Goal: Task Accomplishment & Management: Use online tool/utility

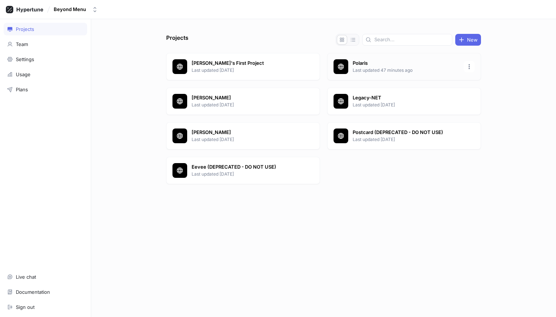
click at [395, 62] on p "Polaris" at bounding box center [406, 63] width 107 height 7
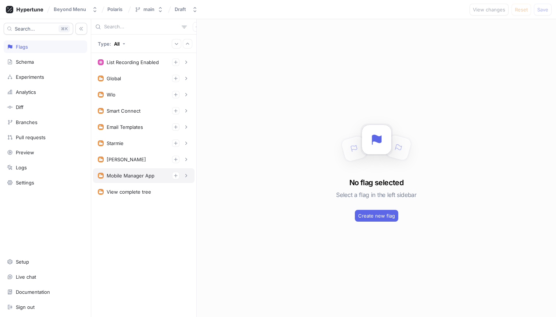
click at [125, 175] on div "Mobile Manager App" at bounding box center [131, 176] width 48 height 6
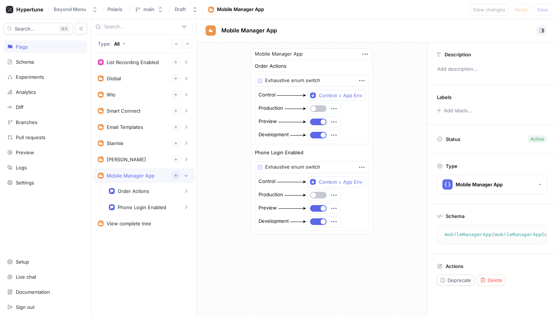
click at [178, 177] on icon "button" at bounding box center [176, 175] width 4 height 4
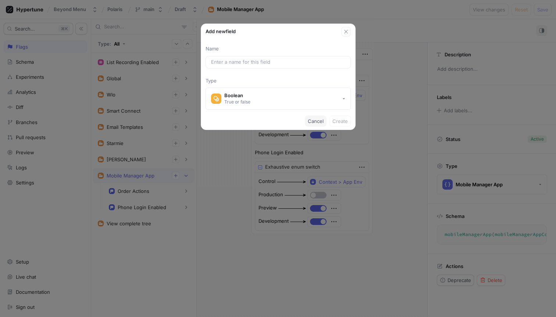
click at [311, 120] on span "Cancel" at bounding box center [316, 121] width 16 height 4
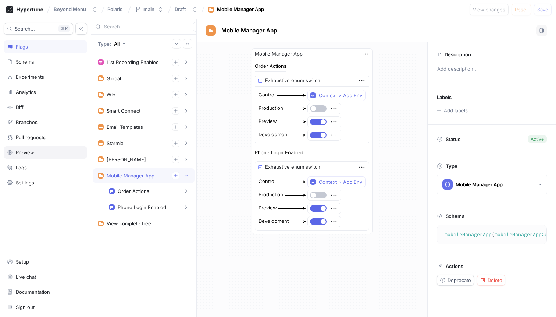
click at [27, 153] on div "Preview" at bounding box center [25, 152] width 18 height 6
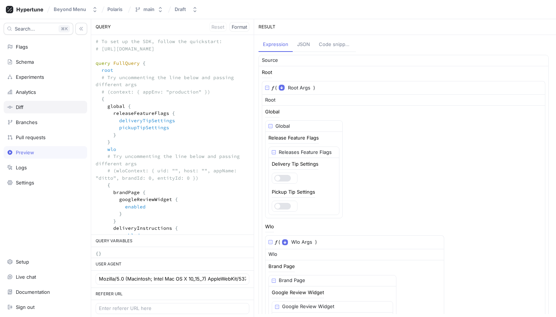
drag, startPoint x: 149, startPoint y: 140, endPoint x: 71, endPoint y: 109, distance: 84.0
click at [71, 109] on div "Search... K Flags Schema Experiments Analytics Diff Branches Pull requests Prev…" at bounding box center [278, 168] width 556 height 298
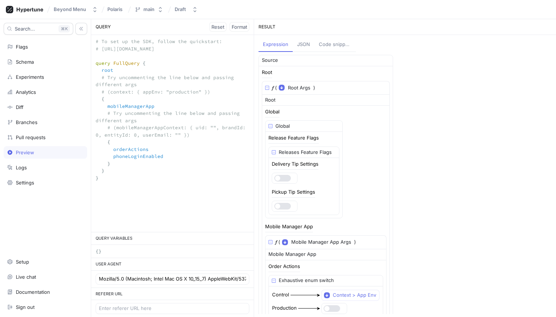
click at [120, 93] on textarea "# To set up the SDK, follow the quickstart: # [URL][DOMAIN_NAME] query FullQuer…" at bounding box center [172, 113] width 163 height 157
click at [106, 94] on textarea "# To set up the SDK, follow the quickstart: # [URL][DOMAIN_NAME] query FullQuer…" at bounding box center [172, 113] width 163 height 157
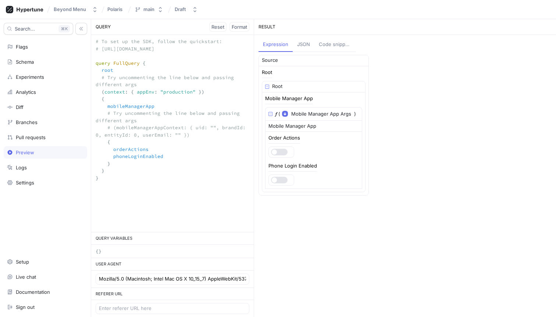
click at [111, 127] on textarea "# To set up the SDK, follow the quickstart: # [URL][DOMAIN_NAME] query FullQuer…" at bounding box center [172, 113] width 163 height 157
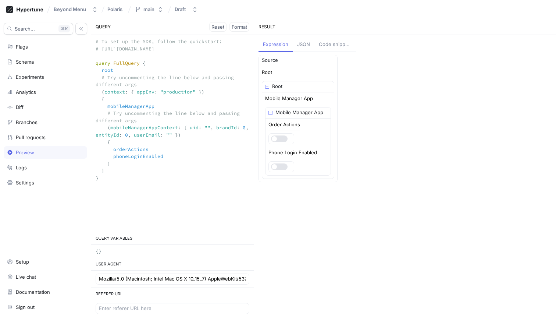
drag, startPoint x: 140, startPoint y: 118, endPoint x: 78, endPoint y: 114, distance: 62.3
click at [78, 114] on div "Search... K Flags Schema Experiments Analytics Diff Branches Pull requests Prev…" at bounding box center [278, 168] width 556 height 298
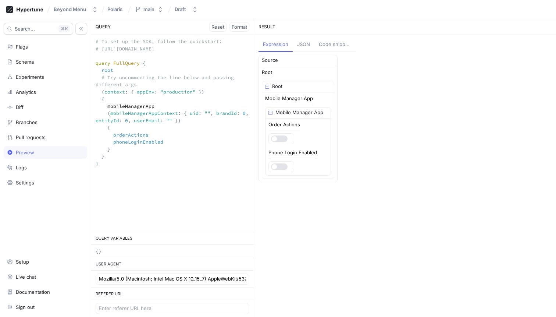
click at [184, 93] on textarea "# To set up the SDK, follow the quickstart: # [URL][DOMAIN_NAME] query FullQuer…" at bounding box center [172, 106] width 163 height 142
click at [299, 42] on div "JSON" at bounding box center [303, 44] width 13 height 7
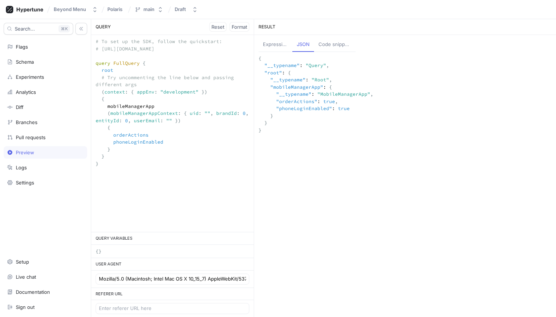
click at [270, 44] on div "Expression" at bounding box center [275, 44] width 25 height 7
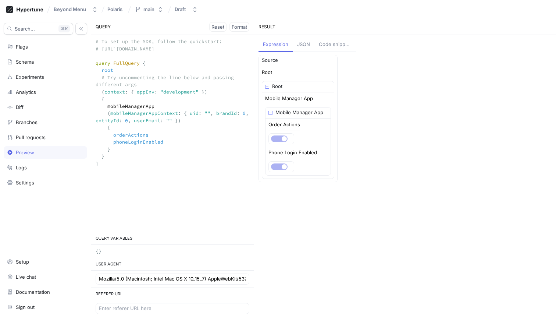
click at [323, 46] on div "Code snippets" at bounding box center [335, 44] width 33 height 7
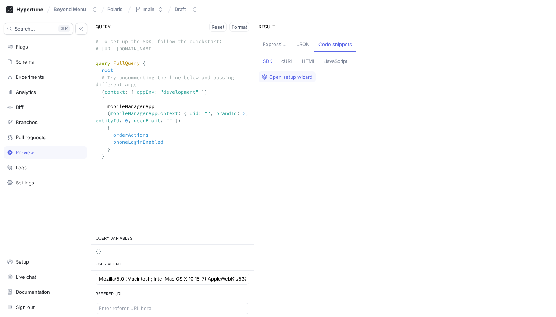
click at [289, 63] on div "cURL" at bounding box center [287, 61] width 12 height 7
click at [273, 43] on div "Expression" at bounding box center [275, 44] width 25 height 7
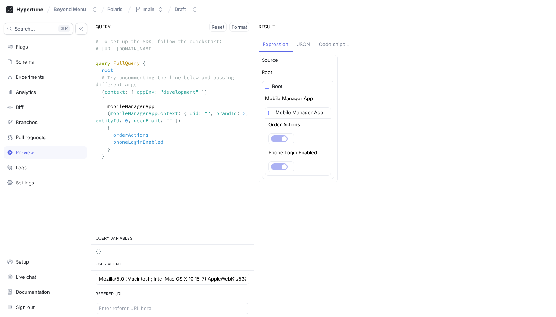
click at [171, 120] on textarea "# To set up the SDK, follow the quickstart: # [URL][DOMAIN_NAME] query FullQuer…" at bounding box center [172, 106] width 163 height 142
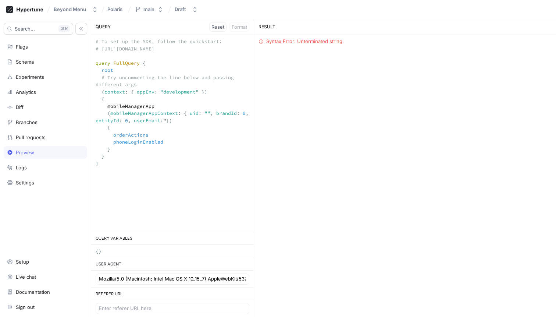
type textarea "# To set up the SDK, follow the quickstart: # [URL][DOMAIN_NAME] query FullQuer…"
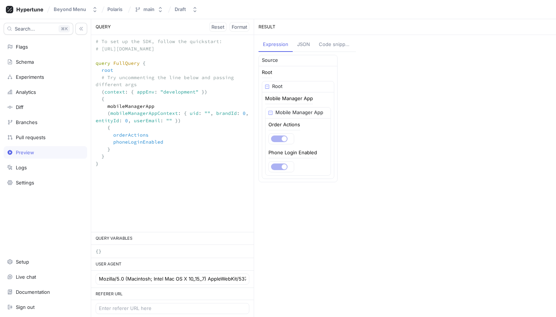
click at [331, 43] on div "Code snippets" at bounding box center [335, 44] width 33 height 7
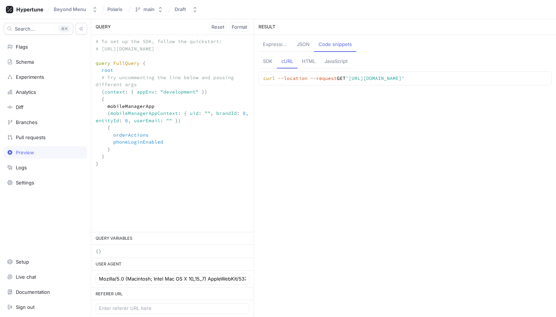
click at [312, 64] on div "HTML" at bounding box center [309, 61] width 14 height 7
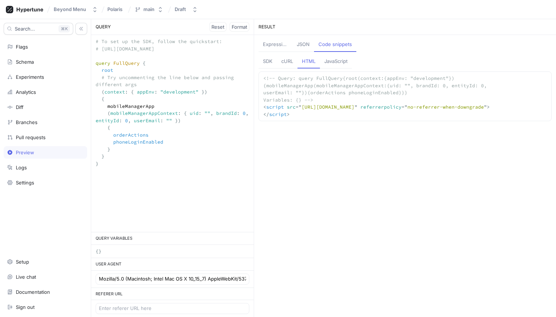
click at [331, 63] on div "JavaScript" at bounding box center [335, 61] width 23 height 7
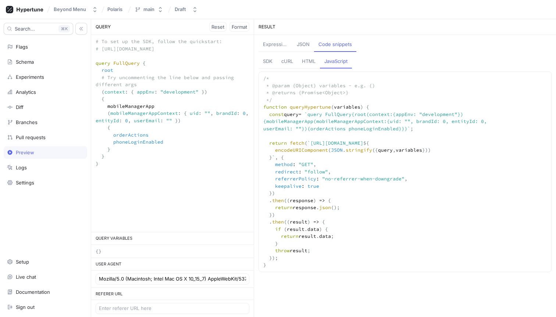
click at [310, 63] on div "HTML" at bounding box center [309, 61] width 14 height 7
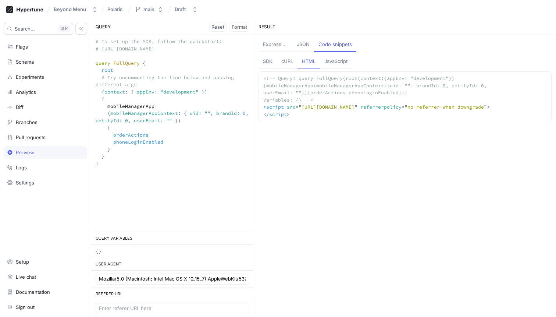
click at [287, 60] on div "cURL" at bounding box center [287, 61] width 12 height 7
type textarea "curl --location --request GET '[URL][DOMAIN_NAME]'"
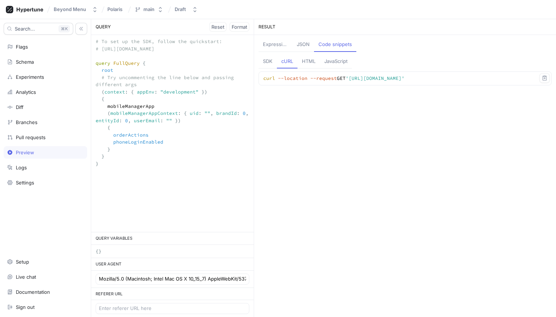
drag, startPoint x: 465, startPoint y: 113, endPoint x: 444, endPoint y: 109, distance: 21.6
click at [444, 85] on textarea "curl --location --request GET '[URL][DOMAIN_NAME]'" at bounding box center [378, 78] width 239 height 13
click at [543, 77] on icon "button" at bounding box center [545, 78] width 6 height 6
drag, startPoint x: 26, startPoint y: 182, endPoint x: 12, endPoint y: 215, distance: 35.9
click at [12, 215] on div "Search... K Flags Schema Experiments Analytics Diff Branches Pull requests Prev…" at bounding box center [45, 168] width 91 height 298
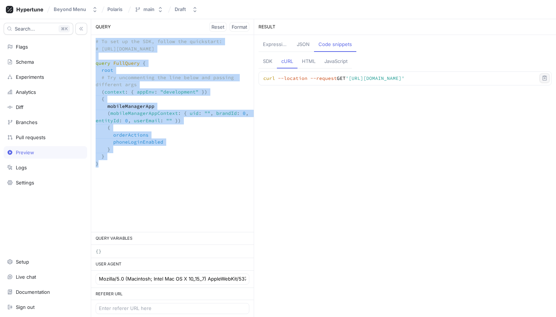
drag, startPoint x: 118, startPoint y: 142, endPoint x: 107, endPoint y: 69, distance: 74.1
click at [107, 69] on div "# To set up the SDK, follow the quickstart: # [URL][DOMAIN_NAME] query FullQuer…" at bounding box center [172, 133] width 163 height 197
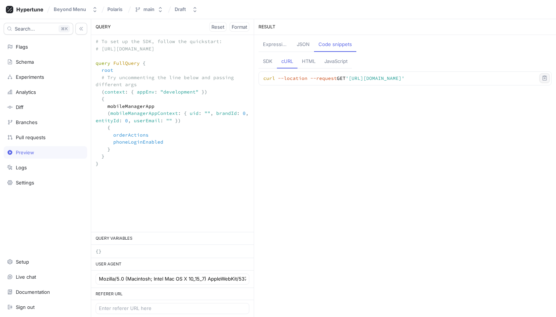
click at [125, 170] on textarea "# To set up the SDK, follow the quickstart: # [URL][DOMAIN_NAME] query FullQuer…" at bounding box center [172, 106] width 163 height 142
drag, startPoint x: 113, startPoint y: 164, endPoint x: 106, endPoint y: 141, distance: 24.9
click at [106, 141] on textarea "# To set up the SDK, follow the quickstart: # [URL][DOMAIN_NAME] query FullQuer…" at bounding box center [172, 106] width 163 height 142
click at [111, 163] on textarea "# To set up the SDK, follow the quickstart: # [URL][DOMAIN_NAME] query FullQuer…" at bounding box center [172, 106] width 163 height 142
drag, startPoint x: 111, startPoint y: 160, endPoint x: 90, endPoint y: 64, distance: 98.3
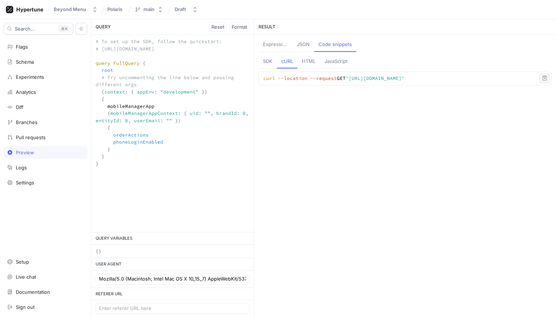
click at [90, 64] on div "Search... K Flags Schema Experiments Analytics Diff Branches Pull requests Prev…" at bounding box center [278, 168] width 556 height 298
click at [14, 177] on div "Settings" at bounding box center [45, 182] width 83 height 13
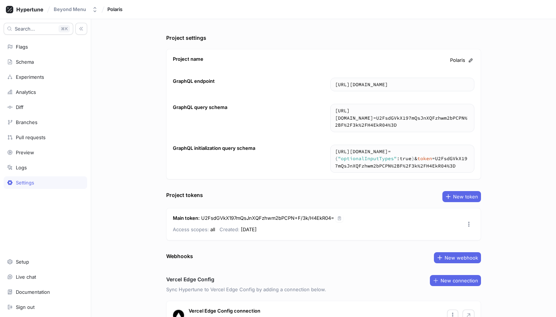
scroll to position [42, 0]
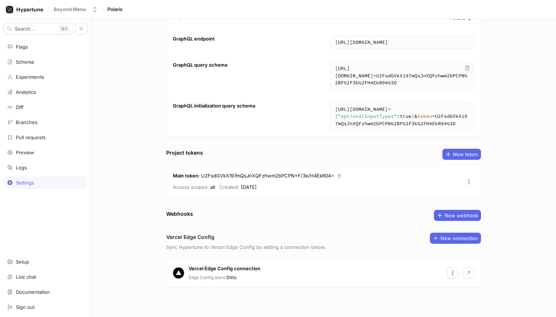
drag, startPoint x: 376, startPoint y: 84, endPoint x: 348, endPoint y: 74, distance: 29.8
click at [348, 74] on textarea "[URL][DOMAIN_NAME]" at bounding box center [402, 76] width 143 height 28
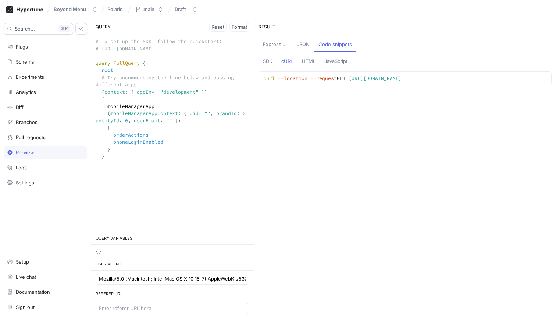
drag, startPoint x: 172, startPoint y: 121, endPoint x: 186, endPoint y: 112, distance: 17.0
click at [186, 112] on textarea "# To set up the SDK, follow the quickstart: # [URL][DOMAIN_NAME] query FullQuer…" at bounding box center [172, 106] width 163 height 142
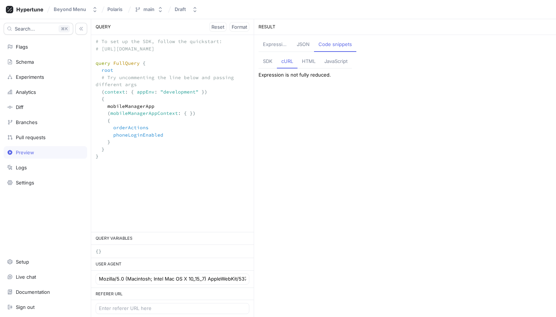
drag, startPoint x: 190, startPoint y: 115, endPoint x: 111, endPoint y: 113, distance: 79.1
click at [111, 113] on textarea "# To set up the SDK, follow the quickstart: # [URL][DOMAIN_NAME] query FullQuer…" at bounding box center [172, 102] width 163 height 135
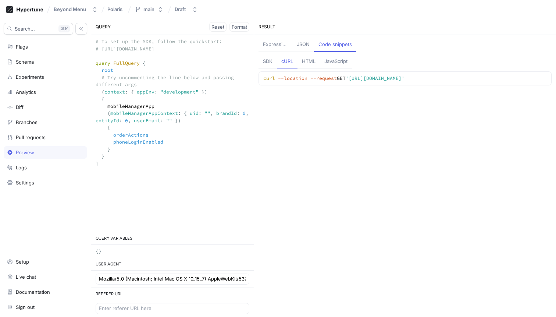
drag, startPoint x: 171, startPoint y: 118, endPoint x: 134, endPoint y: 118, distance: 36.8
click at [134, 118] on textarea "# To set up the SDK, follow the quickstart: # [URL][DOMAIN_NAME] query FullQuer…" at bounding box center [172, 106] width 163 height 142
drag, startPoint x: 247, startPoint y: 114, endPoint x: 186, endPoint y: 113, distance: 60.7
click at [186, 113] on textarea "# To set up the SDK, follow the quickstart: # [URL][DOMAIN_NAME] query FullQuer…" at bounding box center [172, 106] width 163 height 142
click at [225, 116] on textarea "# To set up the SDK, follow the quickstart: # [URL][DOMAIN_NAME] query FullQuer…" at bounding box center [172, 102] width 163 height 135
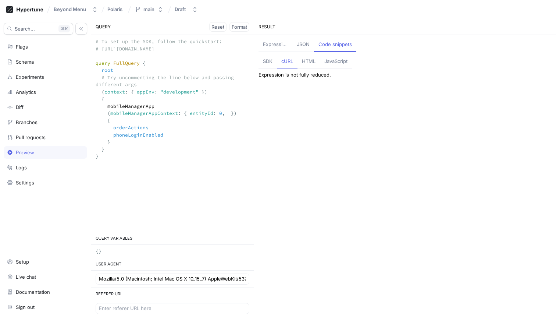
click at [220, 114] on textarea "# To set up the SDK, follow the quickstart: # [URL][DOMAIN_NAME] query FullQuer…" at bounding box center [172, 102] width 163 height 135
click at [224, 116] on textarea "# To set up the SDK, follow the quickstart: # [URL][DOMAIN_NAME] query FullQuer…" at bounding box center [172, 102] width 163 height 135
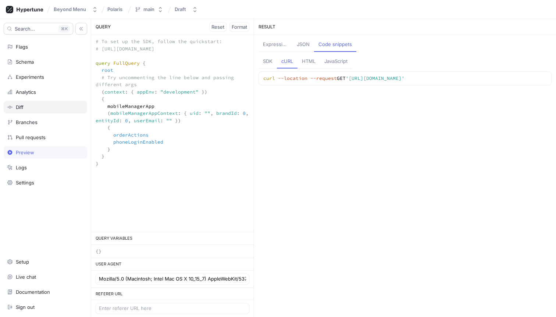
drag, startPoint x: 182, startPoint y: 120, endPoint x: 73, endPoint y: 105, distance: 110.0
click at [73, 105] on div "Search... K Flags Schema Experiments Analytics Diff Branches Pull requests Prev…" at bounding box center [278, 168] width 556 height 298
click at [162, 127] on textarea "# To set up the SDK, follow the quickstart: # [URL][DOMAIN_NAME] query FullQuer…" at bounding box center [172, 106] width 163 height 142
drag, startPoint x: 213, startPoint y: 114, endPoint x: 186, endPoint y: 112, distance: 26.5
click at [186, 112] on textarea "# To set up the SDK, follow the quickstart: # [URL][DOMAIN_NAME] query FullQuer…" at bounding box center [172, 106] width 163 height 142
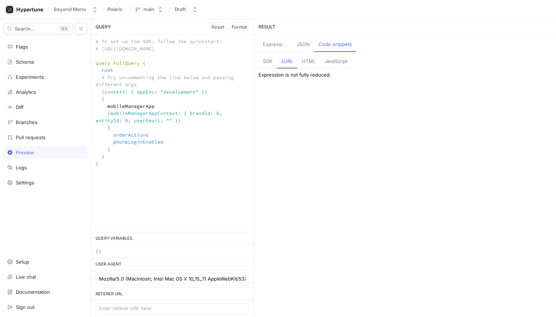
click at [276, 45] on div "Expression" at bounding box center [275, 44] width 25 height 7
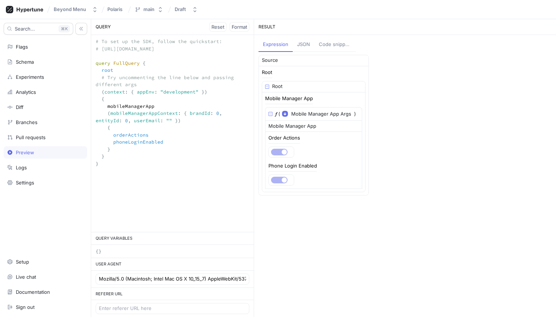
click at [334, 42] on div "Code snippets" at bounding box center [335, 44] width 33 height 7
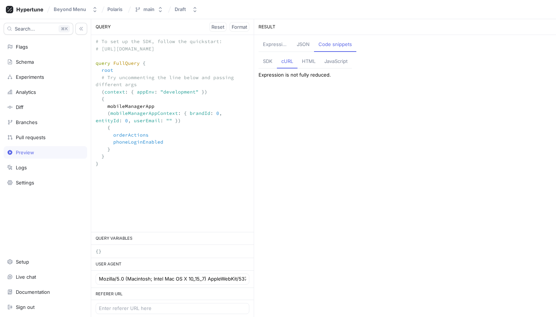
click at [295, 44] on button "JSON" at bounding box center [303, 45] width 22 height 14
click at [329, 43] on div "Code snippets" at bounding box center [335, 44] width 33 height 7
click at [311, 59] on div "HTML" at bounding box center [309, 61] width 14 height 7
click at [279, 43] on div "Expression" at bounding box center [275, 44] width 25 height 7
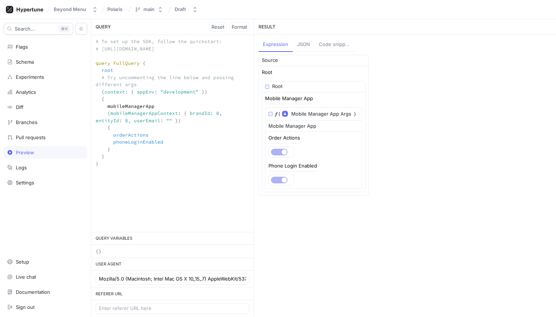
drag, startPoint x: 217, startPoint y: 113, endPoint x: 188, endPoint y: 114, distance: 29.1
click at [188, 114] on textarea "# To set up the SDK, follow the quickstart: # [URL][DOMAIN_NAME] query FullQuer…" at bounding box center [172, 106] width 163 height 142
drag, startPoint x: 232, startPoint y: 114, endPoint x: 190, endPoint y: 116, distance: 42.0
click at [190, 116] on textarea "# To set up the SDK, follow the quickstart: # [URL][DOMAIN_NAME] query FullQuer…" at bounding box center [172, 106] width 163 height 142
drag, startPoint x: 189, startPoint y: 113, endPoint x: 229, endPoint y: 115, distance: 40.1
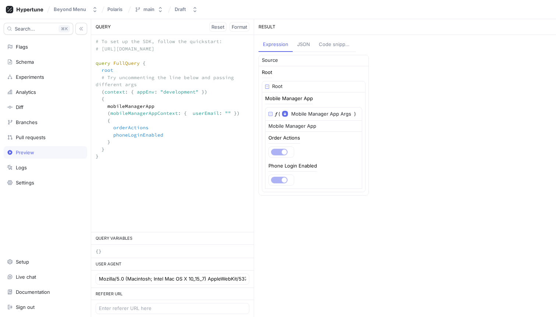
click at [229, 115] on textarea "# To set up the SDK, follow the quickstart: # [URL][DOMAIN_NAME] query FullQuer…" at bounding box center [172, 102] width 163 height 135
click at [193, 113] on textarea "# To set up the SDK, follow the quickstart: # [URL][DOMAIN_NAME] query FullQuer…" at bounding box center [172, 102] width 163 height 135
click at [190, 113] on textarea "# To set up the SDK, follow the quickstart: # [URL][DOMAIN_NAME] query FullQuer…" at bounding box center [172, 102] width 163 height 135
click at [153, 135] on textarea "# To set up the SDK, follow the quickstart: # [URL][DOMAIN_NAME] query FullQuer…" at bounding box center [172, 102] width 163 height 135
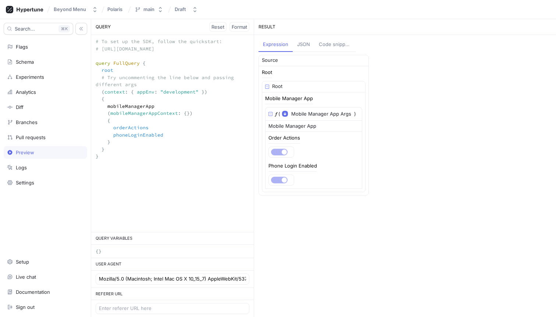
click at [153, 135] on textarea "# To set up the SDK, follow the quickstart: # [URL][DOMAIN_NAME] query FullQuer…" at bounding box center [172, 102] width 163 height 135
type textarea "# To set up the SDK, follow the quickstart: # [URL][DOMAIN_NAME] query FullQuer…"
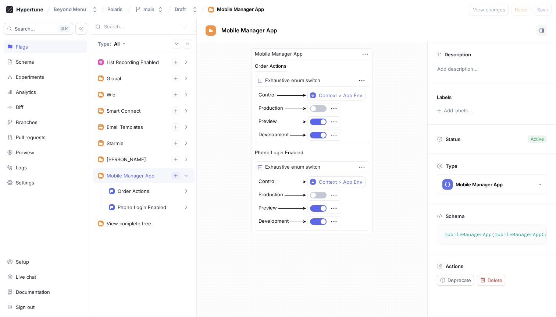
click at [177, 175] on icon "button" at bounding box center [175, 175] width 3 height 3
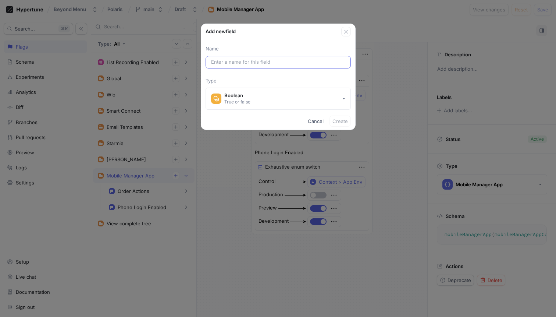
click at [246, 59] on input "text" at bounding box center [278, 61] width 134 height 7
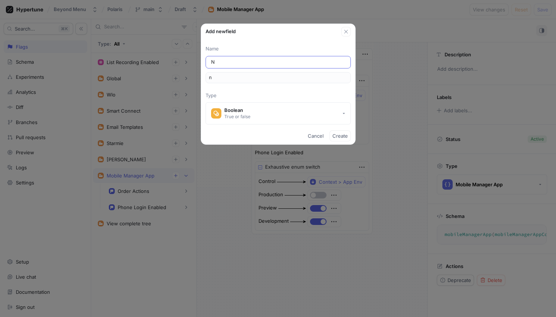
type input "Na"
type input "na"
type input "Nav"
type input "nav"
type input "Navi"
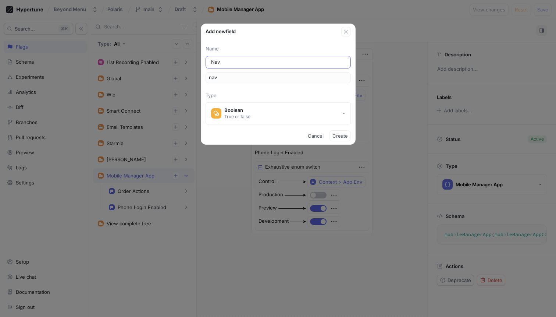
type input "navi"
type input "Navig"
type input "navig"
type input "Naviga"
type input "naviga"
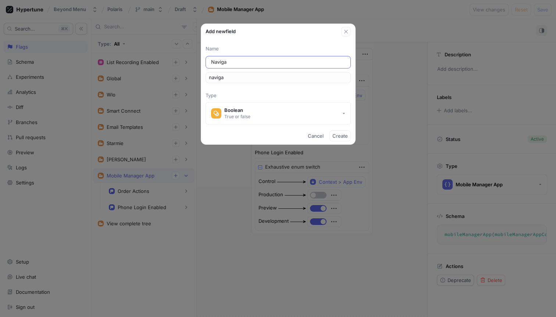
type input "Navigag"
type input "navigag"
type input "Navigage"
type input "navigage"
type input "Navigag"
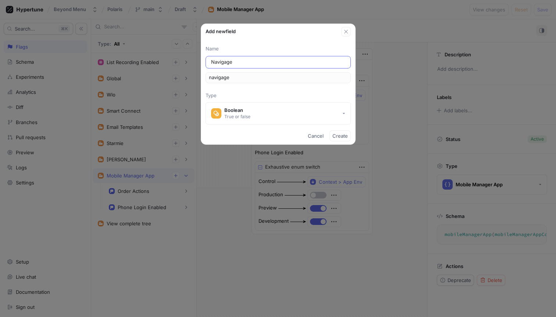
type input "navigag"
type input "Naviga"
type input "naviga"
type input "Navigat"
type input "navigat"
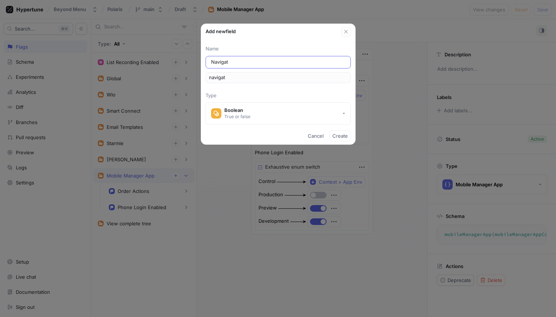
type input "Navigate"
type input "navigate"
type input "NavigateT"
type input "navigateT"
type input "NavigateTo"
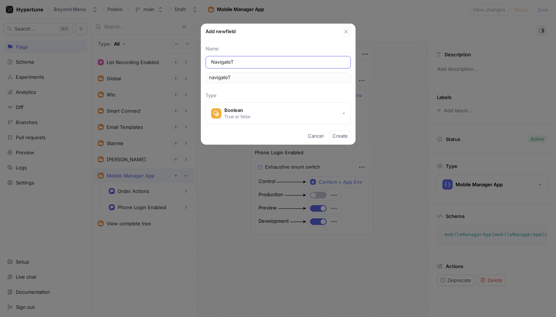
type input "navigateTo"
type input "NavigateToE"
type input "navigateToE"
type input "NavigateTo"
type input "navigateTo"
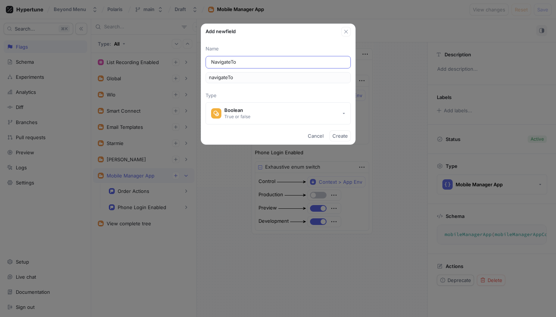
type input "NavigateT"
type input "navigateT"
type input "Navigate"
type input "navigate"
type input "Navigate T"
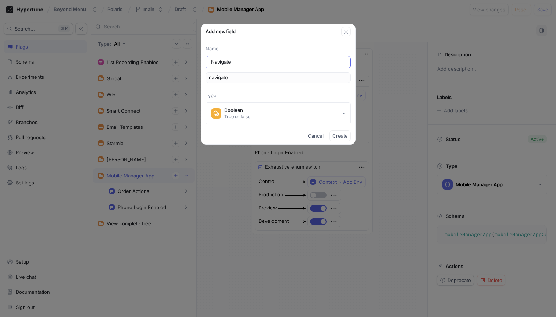
type input "navigateT"
type input "Navigate TO"
type input "navigateTO"
type input "Navigate T"
type input "navigateT"
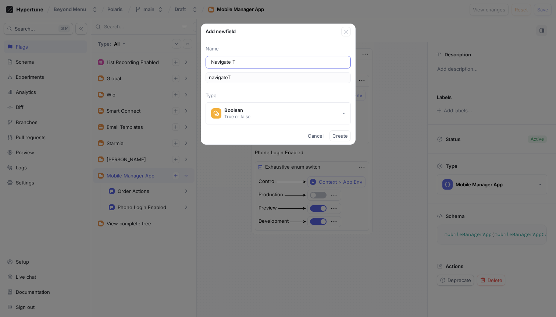
type input "Navigate To"
type input "navigateTo"
type input "Navigate To E"
type input "navigateToE"
type input "Navigate To Ev"
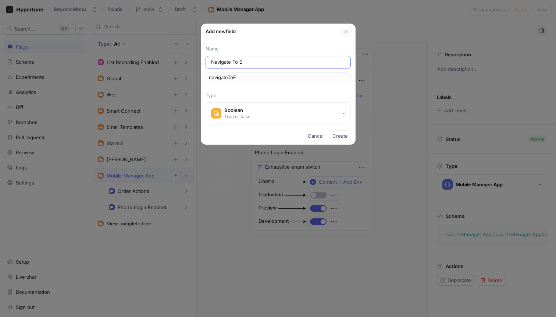
type input "navigateToEv"
type input "Navigate To Eve"
type input "navigateToEve"
type input "Navigate To Even"
type input "navigateToEven"
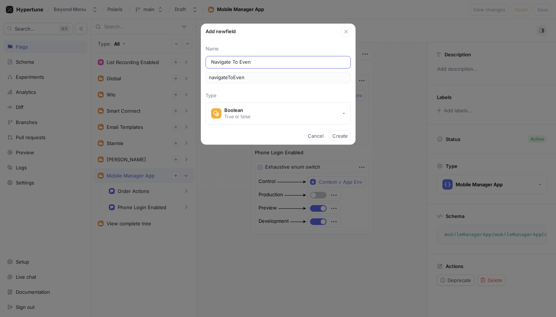
type input "Navigate To Event"
type input "navigateToEvent"
type input "Navigate To Events"
type input "navigateToEvents"
click at [342, 121] on button "Boolean True or false" at bounding box center [278, 113] width 145 height 22
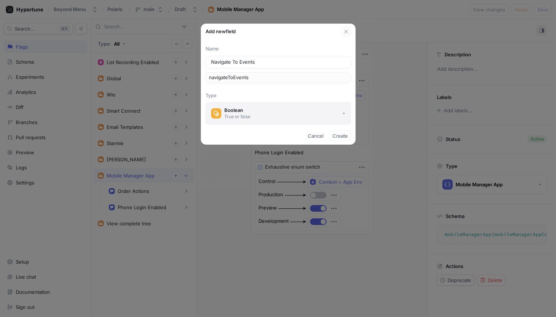
type input "Navigate To Events"
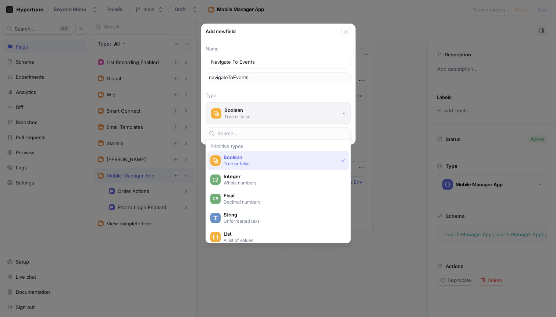
click at [342, 121] on button "Boolean True or false" at bounding box center [278, 113] width 145 height 22
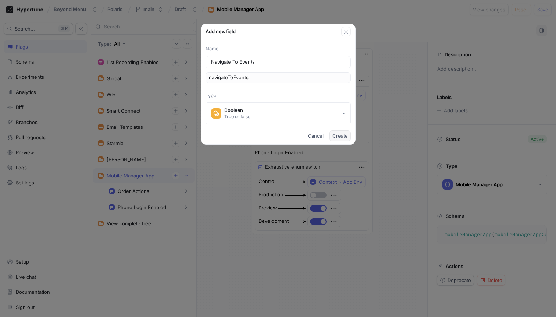
click at [346, 136] on span "Create" at bounding box center [340, 136] width 15 height 4
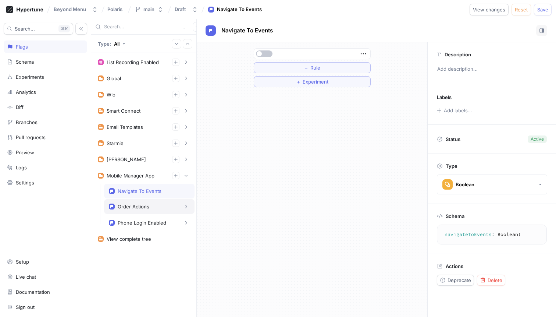
click at [156, 202] on div "Order Actions" at bounding box center [149, 206] width 90 height 15
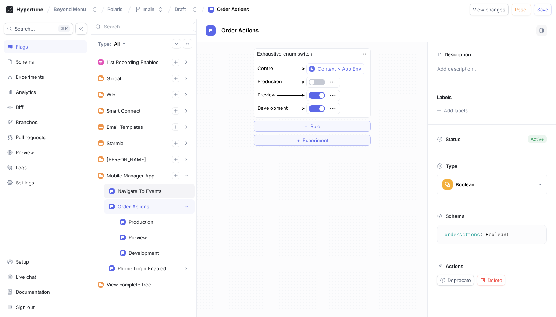
click at [161, 191] on div "Navigate To Events" at bounding box center [149, 191] width 81 height 6
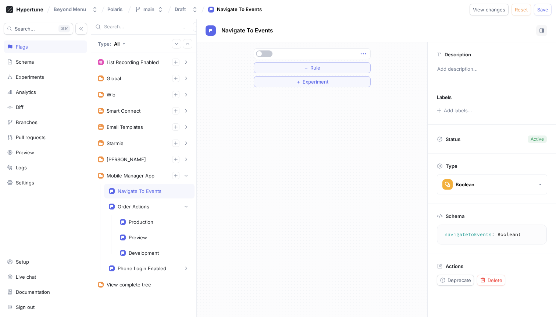
click at [364, 54] on icon "button" at bounding box center [363, 54] width 8 height 8
click at [320, 67] on div "＋ Rule ＋ Experiment" at bounding box center [312, 67] width 117 height 39
click at [309, 69] on div "＋ Rule" at bounding box center [312, 67] width 17 height 4
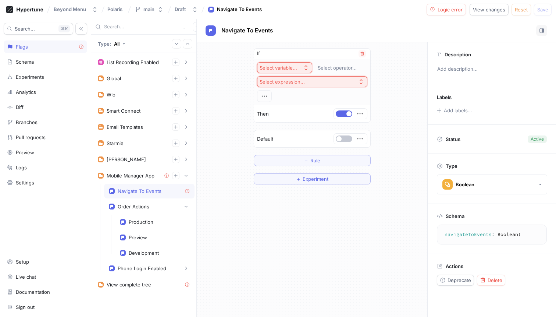
click at [291, 70] on div "Select variable..." at bounding box center [279, 68] width 38 height 6
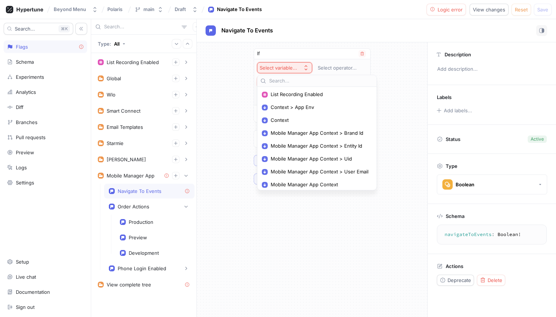
click at [291, 70] on div "Select variable..." at bounding box center [279, 68] width 38 height 6
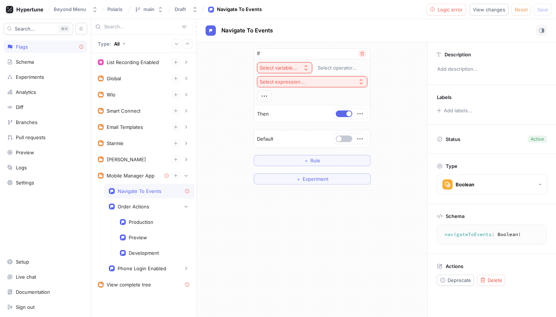
click at [362, 53] on icon "button" at bounding box center [362, 53] width 4 height 4
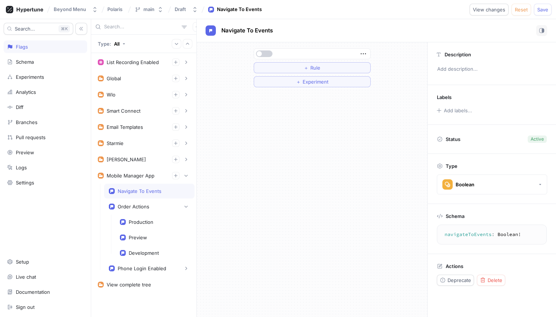
click at [263, 56] on button "button" at bounding box center [264, 53] width 17 height 7
click at [264, 53] on button "button" at bounding box center [264, 53] width 17 height 7
click at [366, 53] on icon "button" at bounding box center [363, 54] width 8 height 8
click at [304, 60] on div "＋ Rule ＋ Experiment" at bounding box center [312, 67] width 117 height 39
click at [307, 67] on span "＋" at bounding box center [306, 67] width 5 height 4
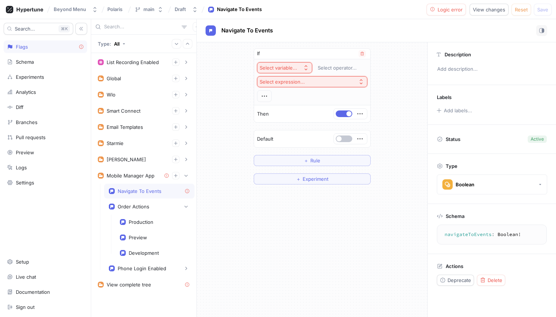
click at [291, 63] on button "Select variable..." at bounding box center [284, 67] width 55 height 11
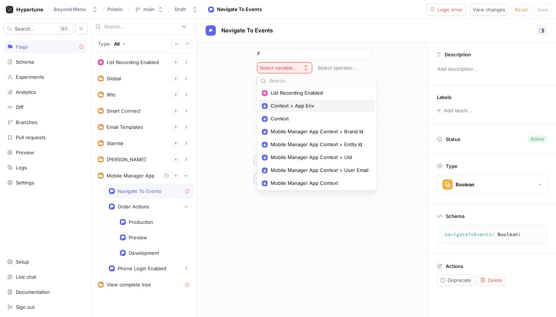
scroll to position [2, 0]
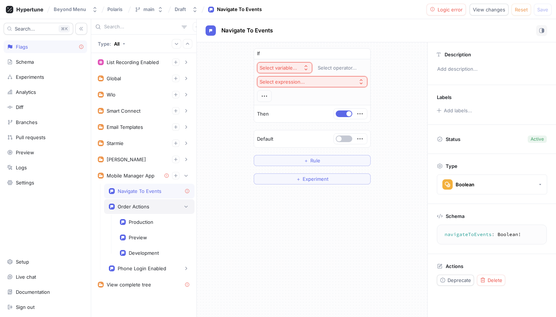
click at [142, 213] on div "Order Actions" at bounding box center [149, 206] width 90 height 15
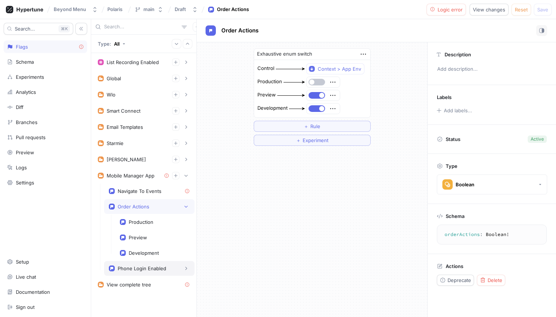
click at [142, 269] on div "Phone Login Enabled" at bounding box center [142, 268] width 49 height 6
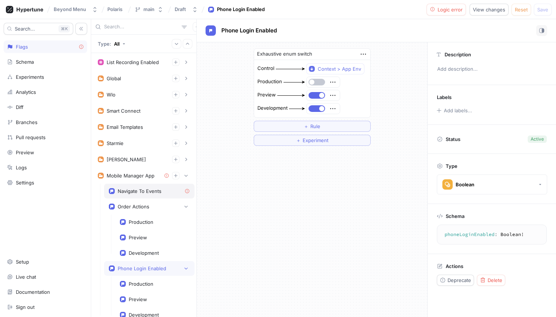
click at [149, 189] on div "Navigate To Events" at bounding box center [140, 191] width 44 height 6
type textarea "navigateToEvents: Boolean!"
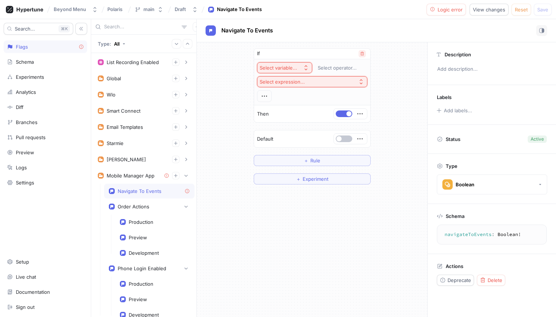
click at [360, 54] on icon "button" at bounding box center [362, 53] width 4 height 4
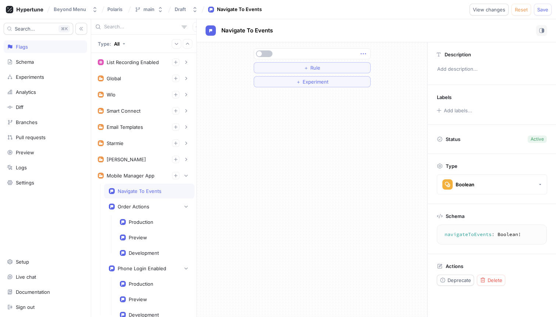
click at [363, 54] on icon "button" at bounding box center [362, 53] width 5 height 1
click at [166, 192] on div "Type: All List Recording Enabled 1. List Item To pick up a draggable item, pres…" at bounding box center [323, 168] width 465 height 298
click at [161, 191] on div "Navigate To Events" at bounding box center [149, 191] width 81 height 6
click at [362, 56] on icon "button" at bounding box center [363, 54] width 8 height 8
click at [379, 68] on p "Delete" at bounding box center [377, 67] width 15 height 7
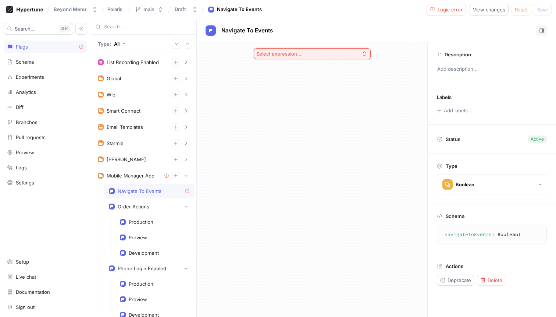
click at [271, 193] on div "Select expression..." at bounding box center [312, 179] width 231 height 274
click at [185, 191] on icon at bounding box center [187, 191] width 4 height 4
click at [173, 189] on div "Navigate To Events" at bounding box center [149, 191] width 81 height 6
click at [172, 178] on button "button" at bounding box center [175, 175] width 7 height 7
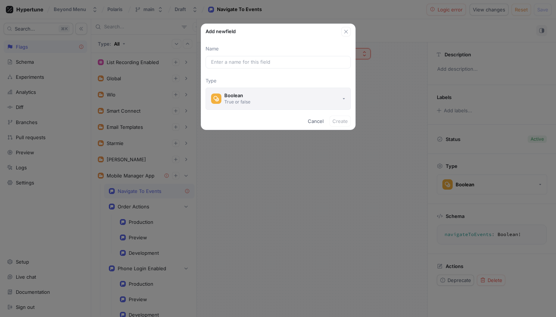
click at [266, 100] on button "Boolean True or false" at bounding box center [278, 99] width 145 height 22
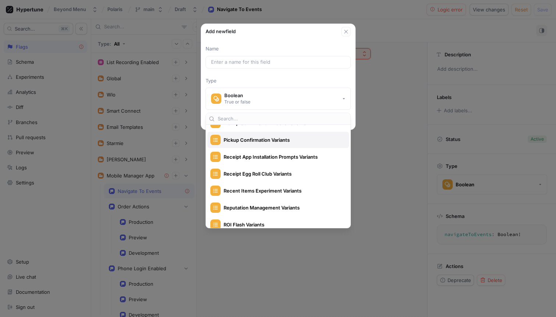
scroll to position [528, 0]
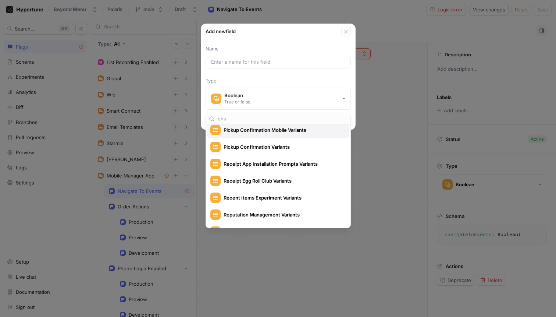
type input "enum"
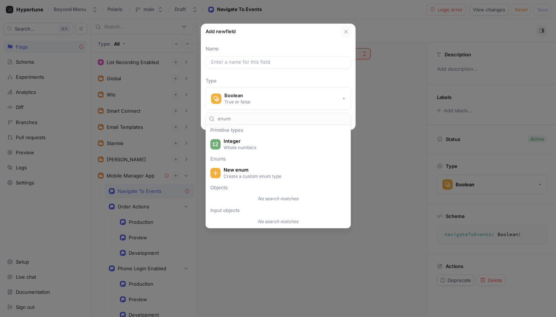
scroll to position [0, 0]
click at [381, 102] on div "Add new field Name Type Boolean True or false Cancel Create" at bounding box center [278, 158] width 556 height 317
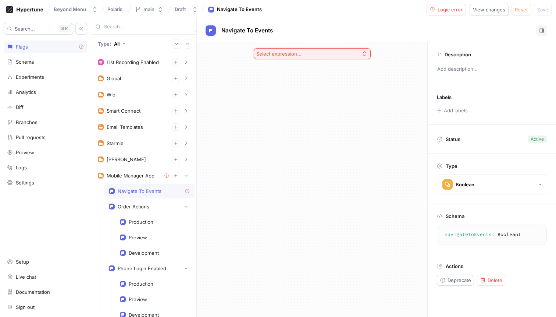
click at [342, 52] on button "Select expression..." at bounding box center [312, 53] width 117 height 11
click at [319, 117] on span "Exhaustive enum switch" at bounding box center [314, 119] width 95 height 6
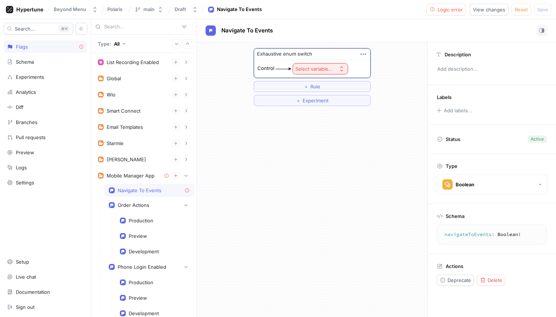
click at [333, 73] on button "Select variable..." at bounding box center [320, 68] width 55 height 11
click at [331, 93] on span "Context > App Env" at bounding box center [341, 95] width 68 height 6
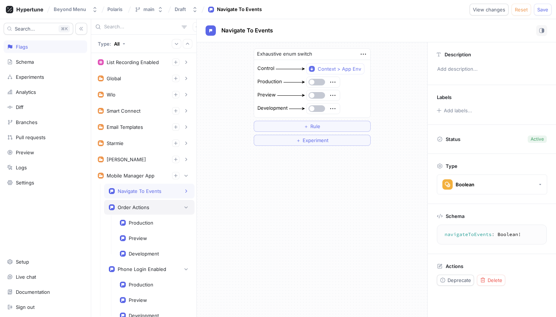
click at [139, 212] on div "Order Actions" at bounding box center [149, 207] width 90 height 15
click at [143, 193] on div "Navigate To Events" at bounding box center [140, 191] width 44 height 6
type textarea "navigateToEvents: Boolean!"
click at [315, 92] on button "button" at bounding box center [317, 95] width 17 height 7
click at [315, 104] on div at bounding box center [323, 108] width 33 height 10
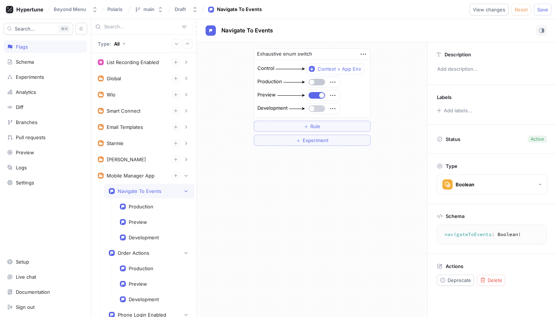
click at [315, 109] on button "button" at bounding box center [317, 108] width 17 height 7
click at [174, 175] on icon "button" at bounding box center [176, 175] width 4 height 4
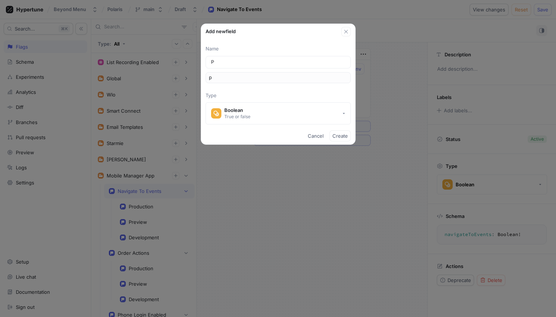
type input "Ph"
type input "ph"
type input "Pho"
type input "pho"
type input "Phon"
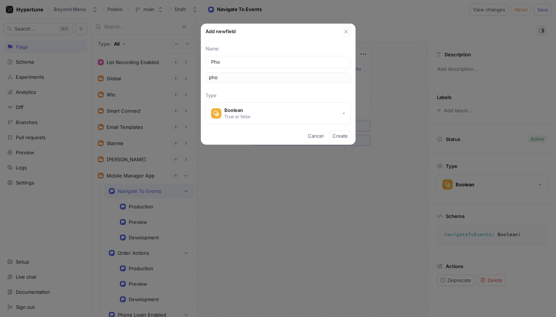
type input "phon"
type input "Phone"
type input "phone"
type input "Phone l"
type input "phoneL"
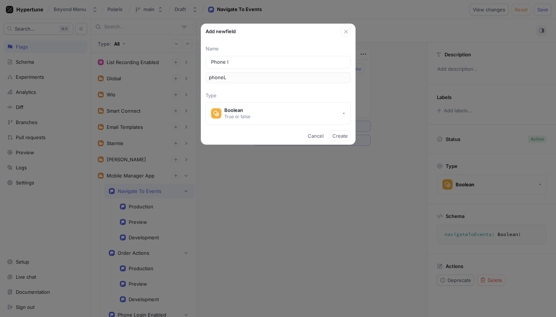
type input "Phone lo"
type input "phoneLo"
type input "Phone l"
type input "phoneL"
type input "Phone"
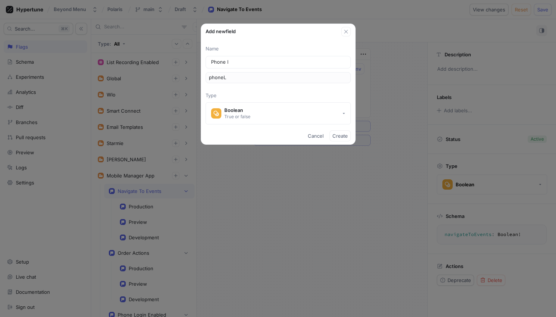
type input "phone"
type input "Phone L"
type input "phoneL"
type input "Phone Lo"
type input "phoneLo"
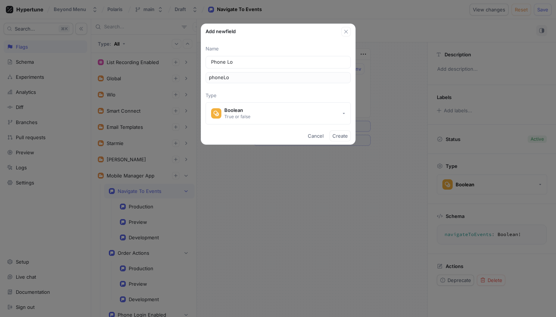
type input "Phone Log"
type input "phoneLog"
type input "Phone Logi"
type input "phoneLogi"
type input "Phone Login"
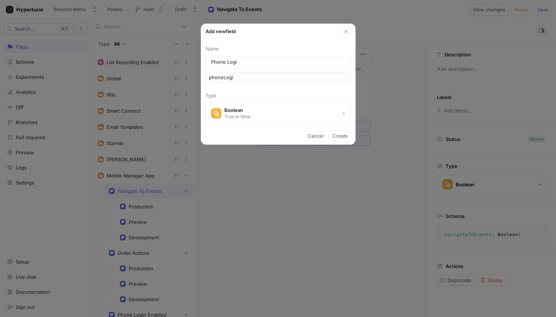
type input "phoneLogin"
type input "Phone Login"
click at [340, 136] on span "Create" at bounding box center [340, 136] width 15 height 4
type textarea "phoneLogin: Boolean!"
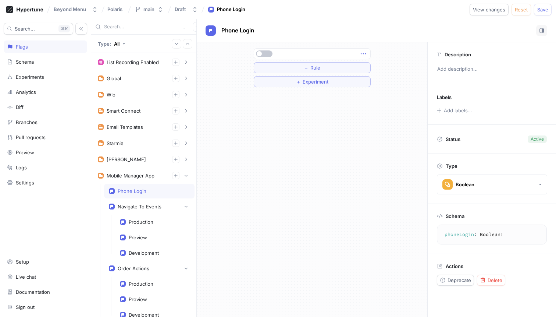
click at [366, 55] on icon "button" at bounding box center [363, 54] width 8 height 8
click at [372, 66] on p "Delete" at bounding box center [377, 67] width 15 height 7
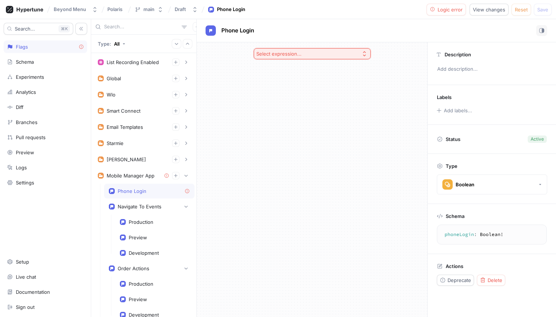
click at [355, 56] on button "Select expression..." at bounding box center [312, 53] width 117 height 11
click at [311, 121] on span "Exhaustive enum switch" at bounding box center [314, 119] width 95 height 6
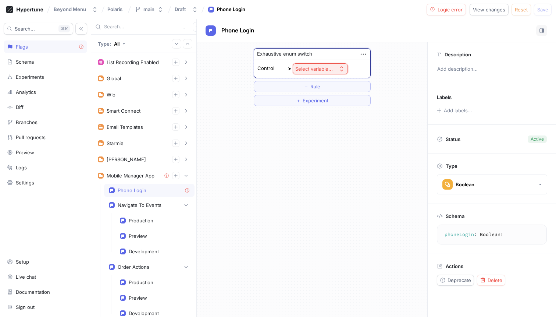
click at [330, 72] on button "Select variable..." at bounding box center [320, 68] width 55 height 11
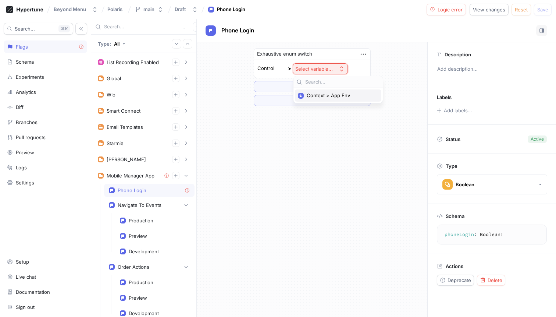
click at [323, 98] on span "Context > App Env" at bounding box center [341, 95] width 68 height 6
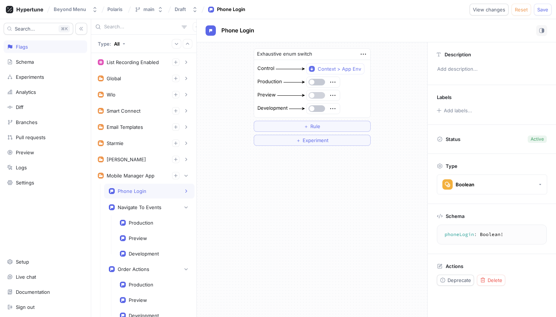
click at [315, 96] on button "button" at bounding box center [317, 95] width 17 height 7
click at [316, 110] on button "button" at bounding box center [317, 108] width 17 height 7
click at [231, 192] on div "Exhaustive enum switch Control Context > App Env Production Preview Development…" at bounding box center [312, 179] width 231 height 274
click at [174, 174] on icon "button" at bounding box center [176, 175] width 4 height 4
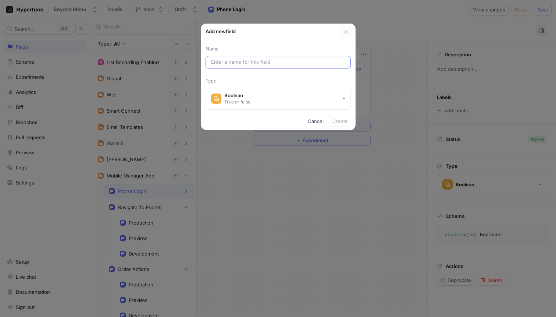
click at [232, 58] on input "text" at bounding box center [278, 61] width 134 height 7
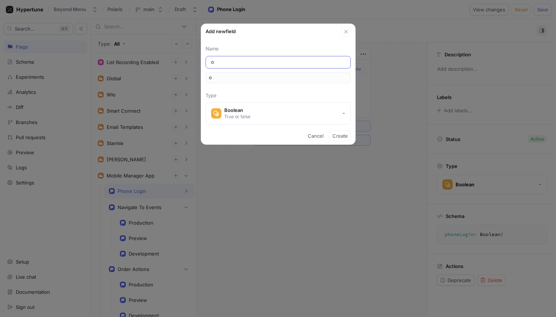
type input "or"
type input "ord"
type input "orde"
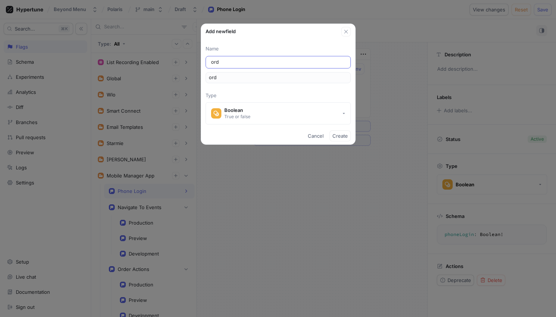
type input "orde"
type input "order"
type input "orde"
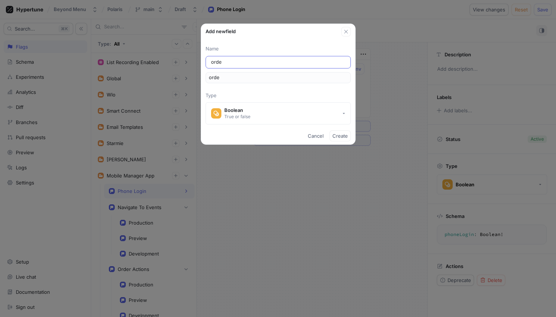
type input "ord"
type input "or"
type input "o"
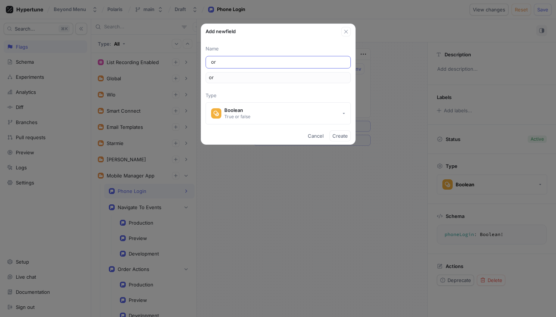
type input "o"
type input "Ord"
type input "ord"
type input "Orde"
type input "orde"
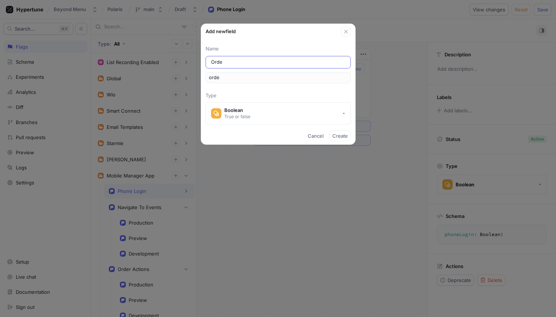
type input "Order"
type input "order"
type input "Order A"
type input "orderA"
type input "Order Ac"
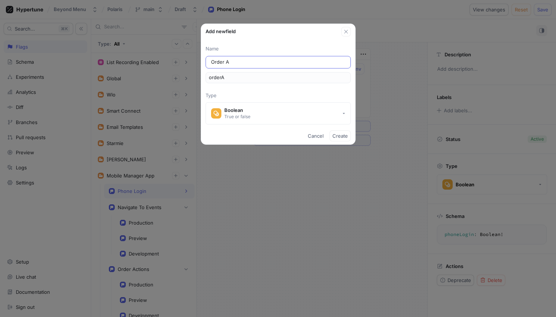
type input "orderAc"
type input "Order Act"
type input "orderAct"
type input "Order Acti"
type input "orderActi"
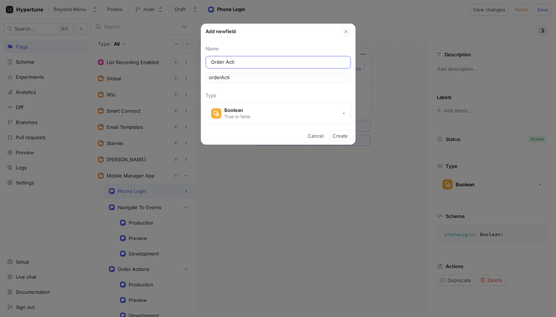
type input "Order Actio"
type input "orderActio"
type input "Order Action"
type input "orderAction"
type input "Order Actions"
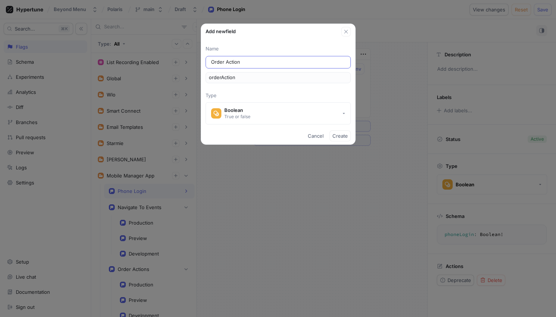
type input "orderActions"
type input "Order Actions"
click at [318, 134] on span "Cancel" at bounding box center [316, 136] width 16 height 4
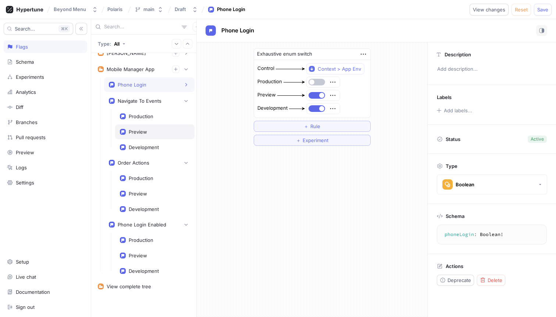
scroll to position [107, 0]
click at [174, 71] on icon "button" at bounding box center [176, 69] width 4 height 4
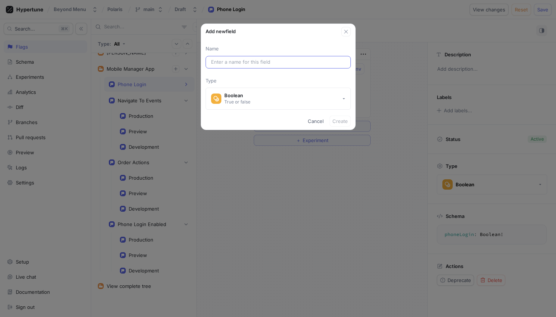
click at [269, 59] on input "text" at bounding box center [278, 61] width 134 height 7
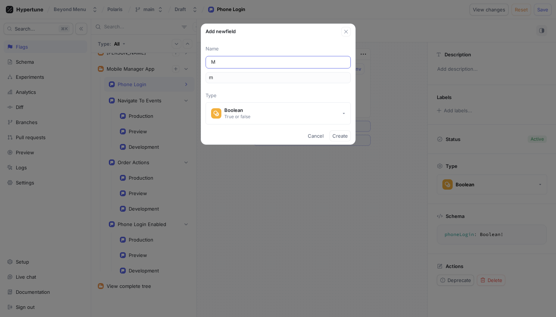
type input "Me"
type input "me"
type input "Men"
type input "men"
type input "Menu"
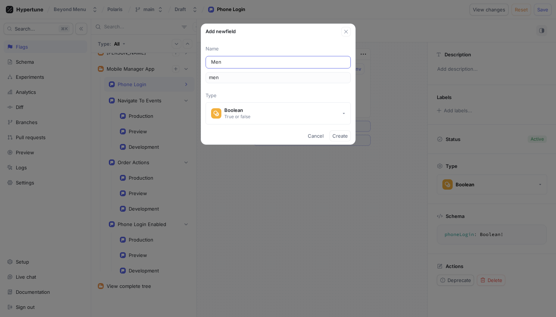
type input "menu"
type input "Menu M"
type input "menuM"
type input "Menu Ma"
type input "menuMa"
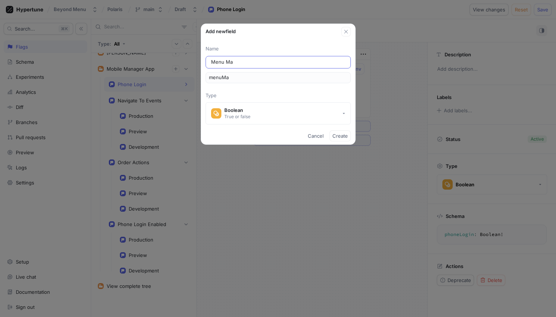
type input "Menu Man"
type input "menuMan"
type input "Menu Mana"
type input "menuMana"
type input "Menu Manag"
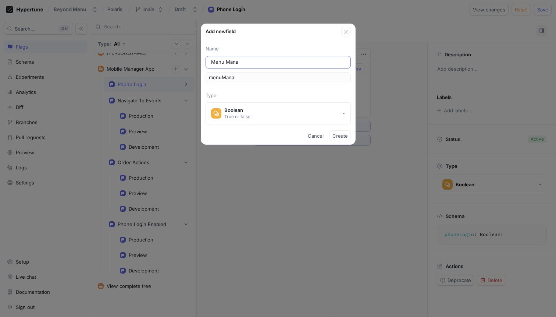
type input "menuManag"
type input "Menu Manage"
type input "menuManage"
type input "Menu Managem"
type input "menuManagem"
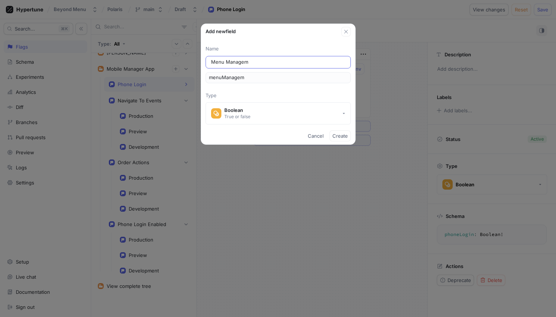
type input "Menu Manageme"
type input "menuManageme"
type input "Menu Managemen"
type input "menuManagemen"
type input "Menu Management"
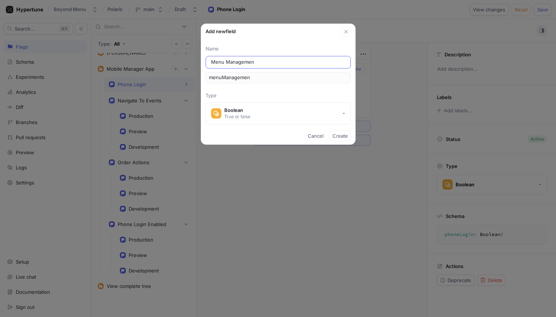
type input "menuManagement"
type input "Menu Management"
click at [347, 132] on button "Create" at bounding box center [340, 135] width 21 height 11
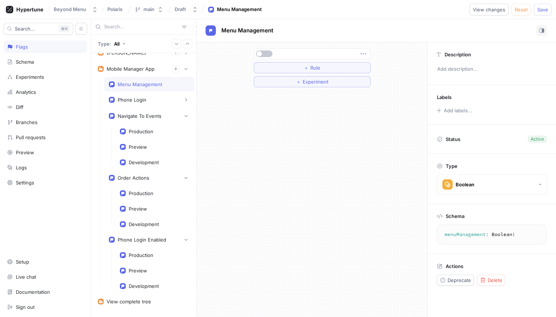
click at [366, 54] on icon "button" at bounding box center [362, 53] width 5 height 1
click at [372, 67] on p "Delete" at bounding box center [377, 67] width 15 height 7
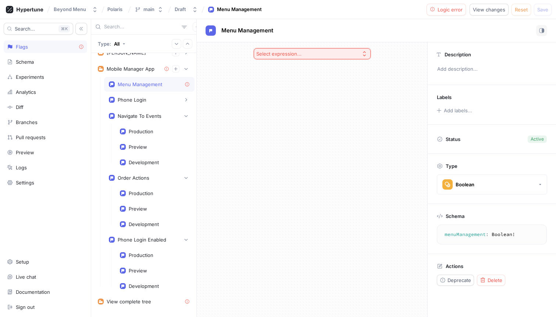
click at [311, 50] on button "Select expression..." at bounding box center [312, 53] width 117 height 11
click at [293, 120] on span "Exhaustive enum switch" at bounding box center [314, 119] width 95 height 6
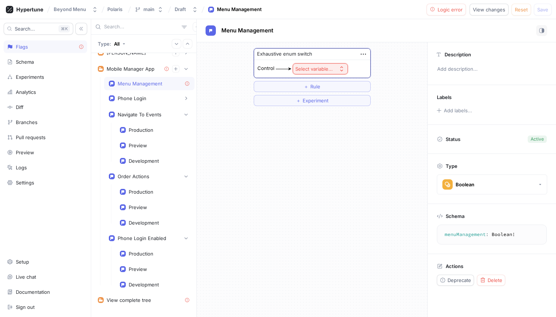
click at [318, 71] on div "Select variable..." at bounding box center [314, 69] width 38 height 6
click at [324, 93] on span "Context > App Env" at bounding box center [341, 95] width 68 height 6
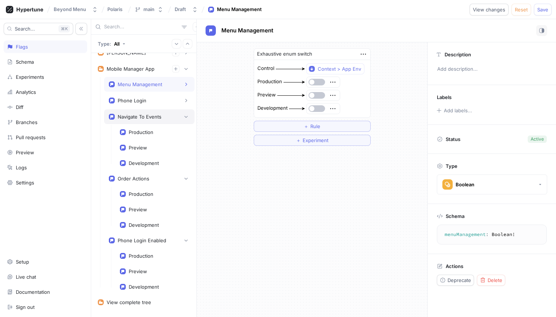
click at [173, 119] on div "Navigate To Events" at bounding box center [149, 116] width 81 height 7
type textarea "navigateToEvents: Boolean!"
click at [184, 118] on icon "button" at bounding box center [186, 116] width 4 height 4
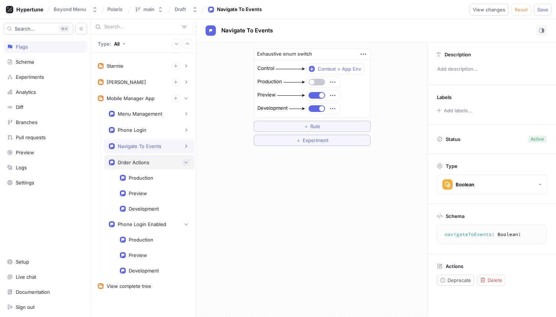
click at [182, 162] on button "button" at bounding box center [185, 162] width 7 height 7
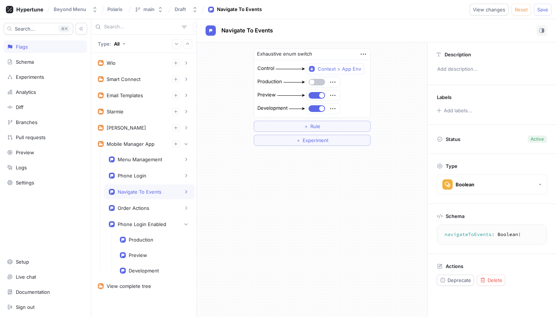
scroll to position [32, 0]
click at [185, 224] on icon "button" at bounding box center [186, 224] width 3 height 2
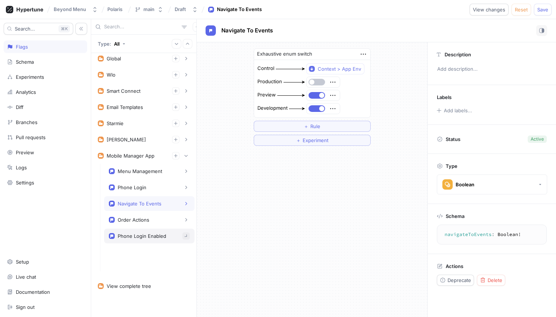
scroll to position [0, 0]
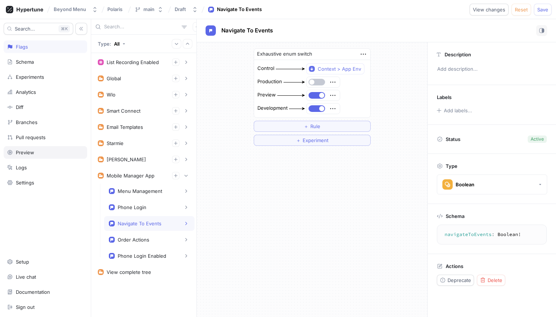
click at [48, 153] on div "Preview" at bounding box center [45, 152] width 77 height 6
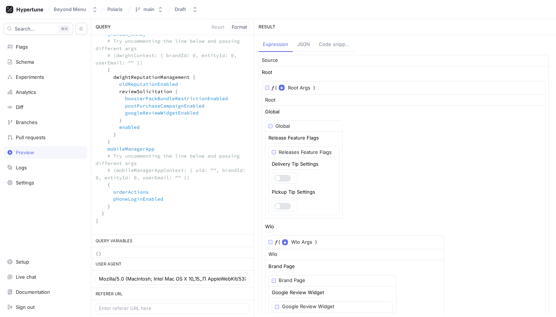
scroll to position [1643, 0]
click at [37, 50] on div "Flags" at bounding box center [45, 46] width 83 height 13
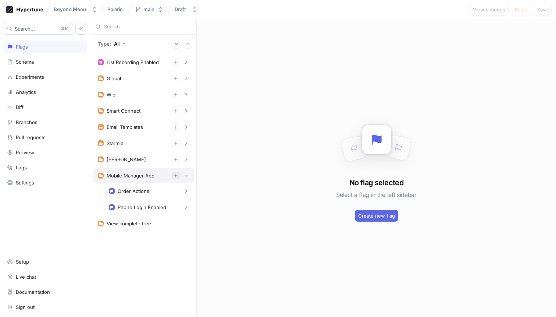
click at [174, 177] on icon "button" at bounding box center [176, 175] width 4 height 4
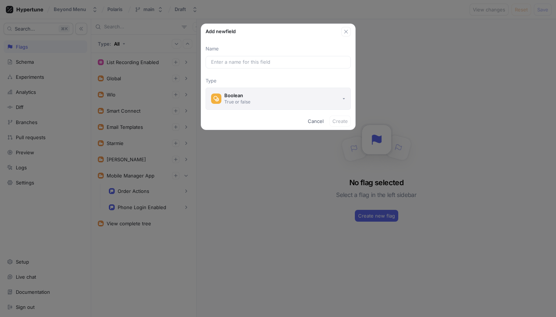
click at [232, 100] on div "True or false" at bounding box center [237, 102] width 26 height 6
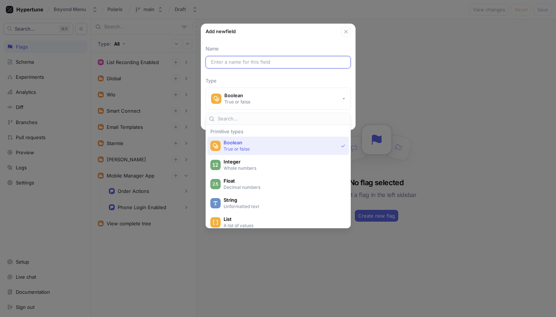
click at [260, 63] on input "text" at bounding box center [278, 61] width 134 height 7
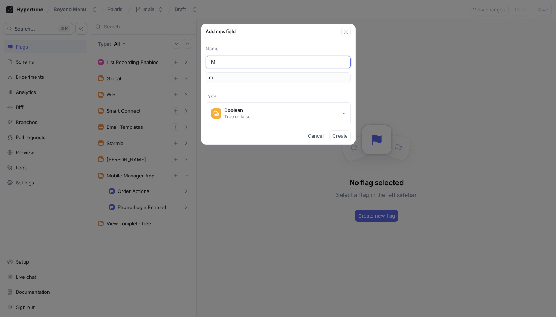
type input "Me"
type input "me"
type input "Men"
type input "men"
type input "Menu"
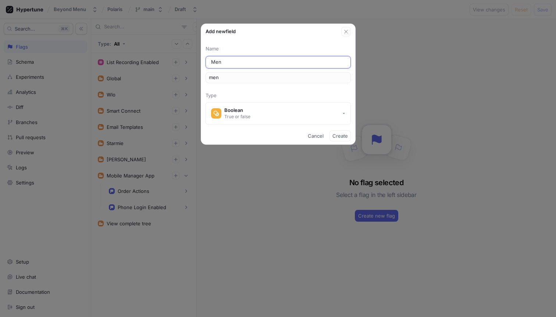
type input "menu"
type input "Menu M"
type input "menuM"
type input "Menu Ma"
type input "menuMa"
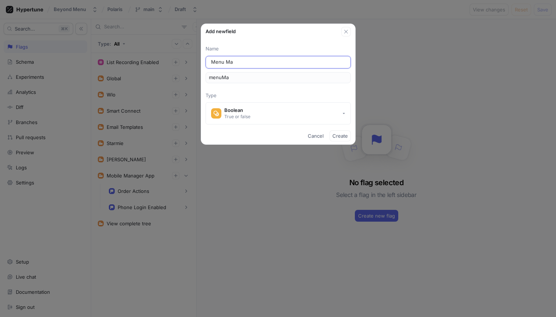
type input "Menu Man"
type input "menuMan"
type input "Menu Mana"
type input "menuMana"
type input "Menu Manag"
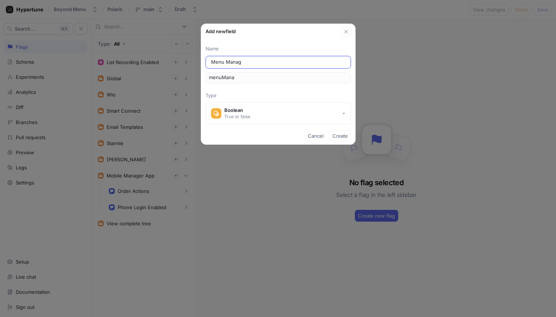
type input "menuManag"
type input "Menu Manage"
type input "menuManage"
type input "Menu Managem"
type input "menuManagem"
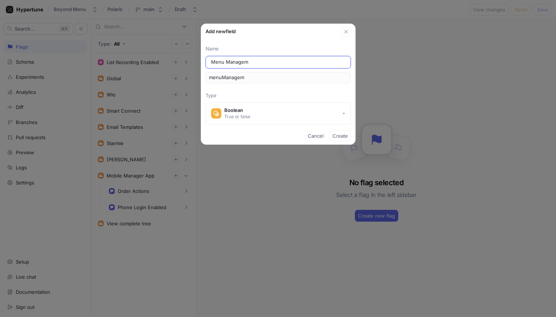
type input "Menu Manageme"
type input "menuManageme"
type input "Menu Managemen"
type input "menuManagemen"
type input "Menu Management"
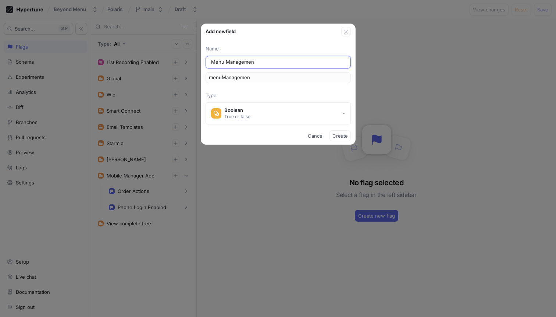
type input "menuManagement"
type input "Menu Management"
click at [346, 137] on span "Create" at bounding box center [340, 136] width 15 height 4
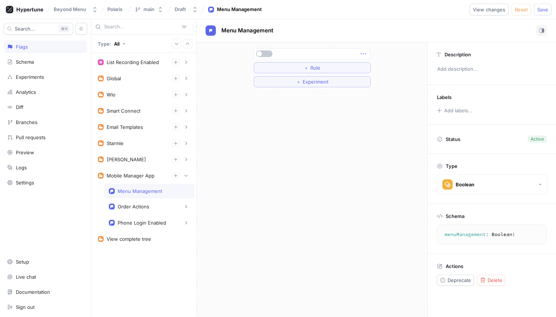
click at [367, 51] on icon "button" at bounding box center [363, 54] width 8 height 8
click at [374, 66] on p "Delete" at bounding box center [377, 67] width 15 height 7
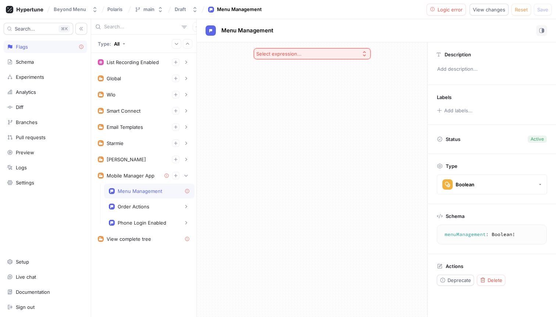
click at [362, 54] on icon "button" at bounding box center [365, 54] width 6 height 6
click at [303, 118] on span "Exhaustive enum switch" at bounding box center [314, 119] width 95 height 6
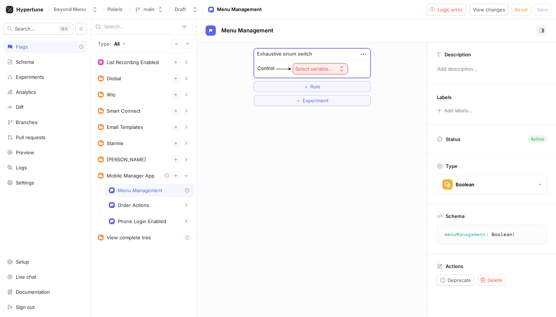
click at [318, 70] on div "Select variable..." at bounding box center [314, 69] width 38 height 6
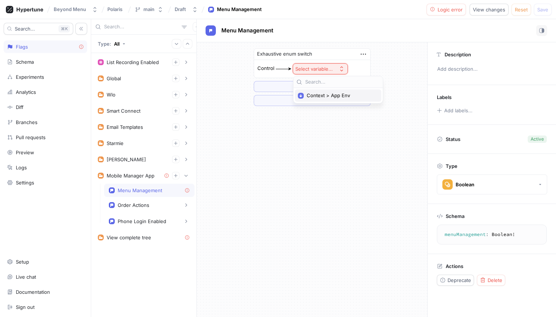
click at [326, 97] on span "Context > App Env" at bounding box center [341, 95] width 68 height 6
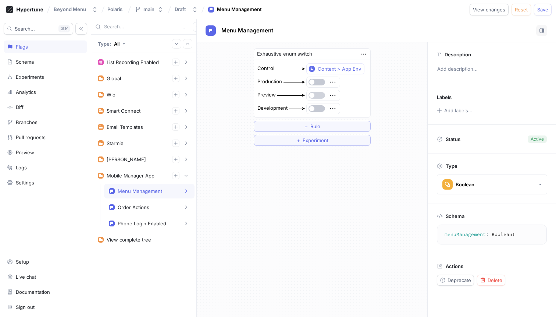
click at [314, 95] on button "button" at bounding box center [317, 95] width 17 height 7
click at [312, 107] on span "button" at bounding box center [311, 108] width 5 height 5
click at [177, 174] on icon "button" at bounding box center [176, 175] width 4 height 4
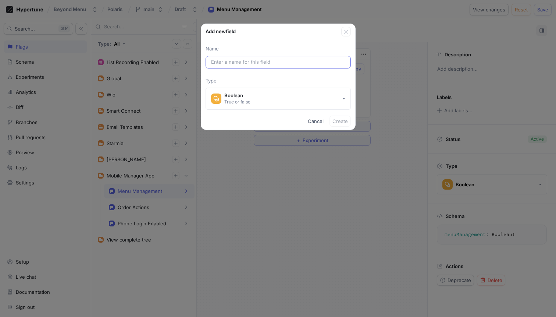
click at [251, 64] on input "text" at bounding box center [278, 61] width 134 height 7
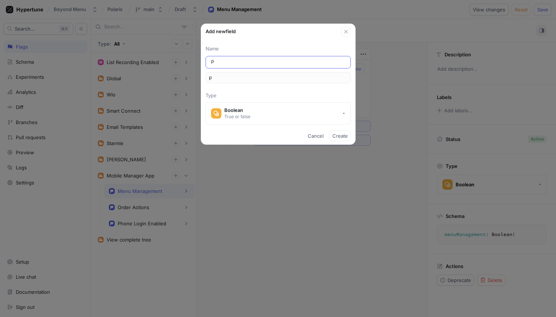
type input "Pa"
type input "pa"
type input "Pau"
type input "pau"
type input "Paus"
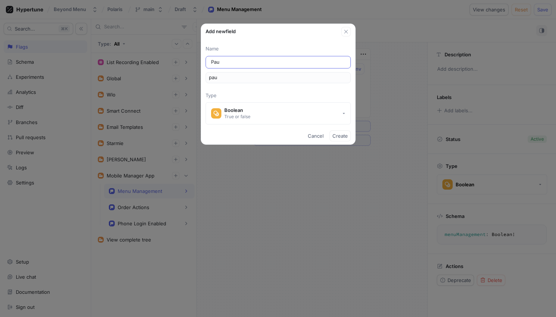
type input "paus"
type input "Pause"
type input "pause"
type input "Pause O"
type input "pauseO"
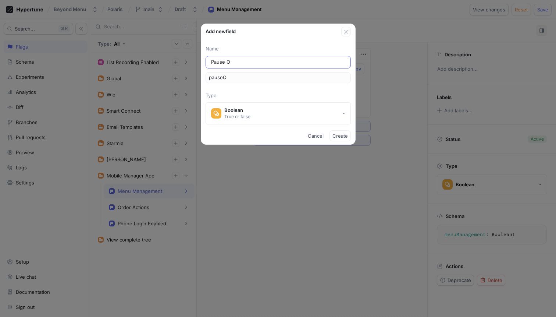
type input "Pause Or"
type input "pauseOr"
type input "Pause Ord"
type input "pauseOrd"
type input "Pause Orde"
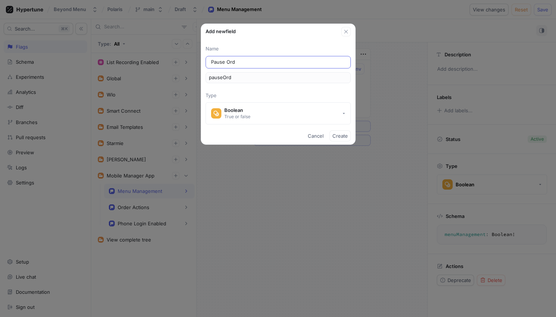
type input "pauseOrde"
type input "Pause Order"
type input "pauseOrder"
type input "Pause Orders"
type input "pauseOrders"
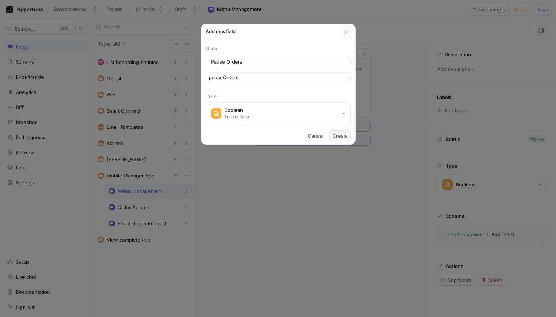
type input "Pause Orders"
click at [340, 139] on button "Create" at bounding box center [340, 135] width 21 height 11
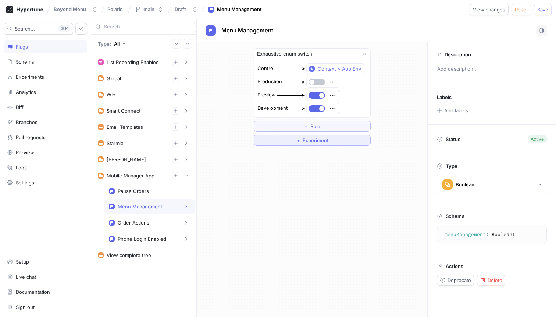
type textarea "pauseOrders: Boolean!"
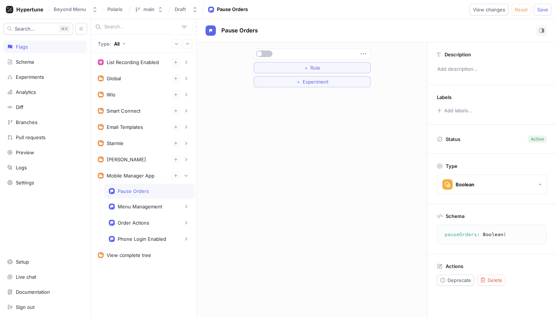
click at [365, 56] on icon "button" at bounding box center [363, 54] width 8 height 8
click at [377, 68] on p "Delete" at bounding box center [377, 67] width 15 height 7
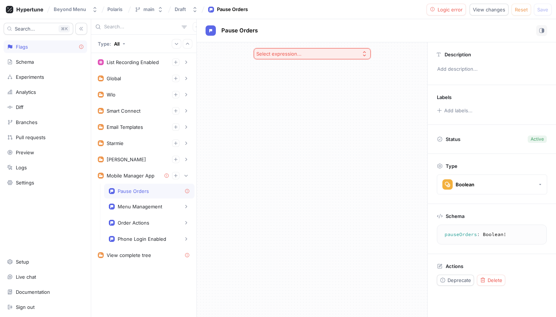
click at [344, 56] on button "Select expression..." at bounding box center [312, 53] width 117 height 11
click at [309, 118] on span "Exhaustive enum switch" at bounding box center [314, 119] width 95 height 6
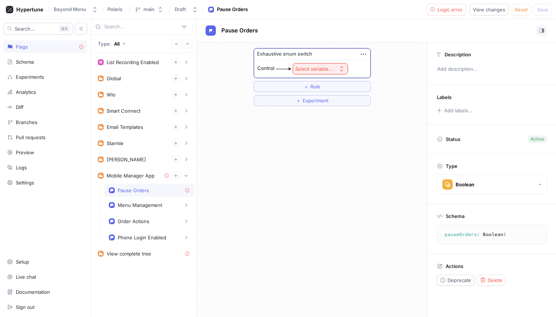
click at [324, 67] on div "Select variable..." at bounding box center [314, 69] width 38 height 6
click at [325, 90] on div "Context > App Env" at bounding box center [338, 95] width 86 height 12
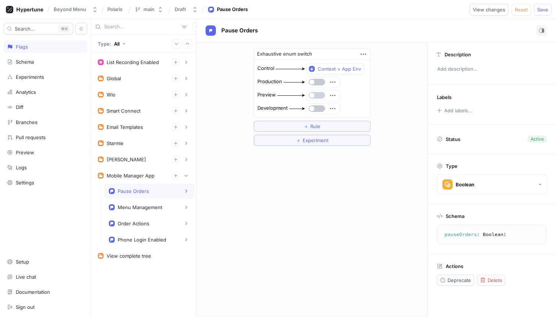
click at [315, 97] on button "button" at bounding box center [317, 95] width 17 height 7
click at [313, 108] on span "button" at bounding box center [311, 108] width 5 height 5
click at [175, 175] on icon "button" at bounding box center [175, 175] width 3 height 3
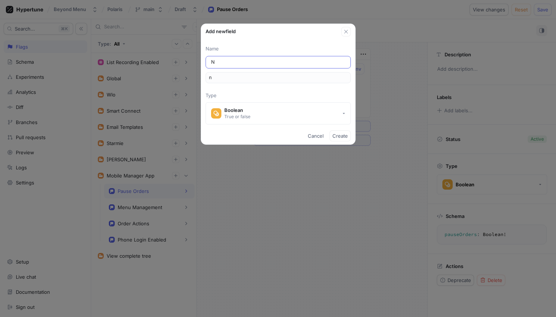
type input "Na"
type input "na"
type input "Nav"
type input "nav"
type input "Navi"
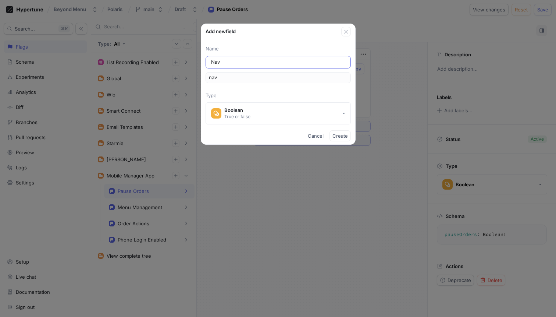
type input "navi"
type input "Navig"
type input "navig"
type input "Navigt"
type input "navigt"
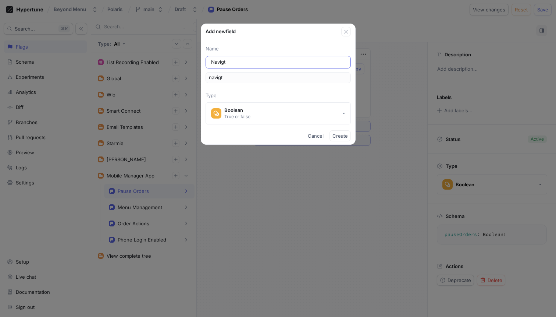
type input "Navig"
type input "navig"
type input "Naviga"
type input "naviga"
type input "Navigat"
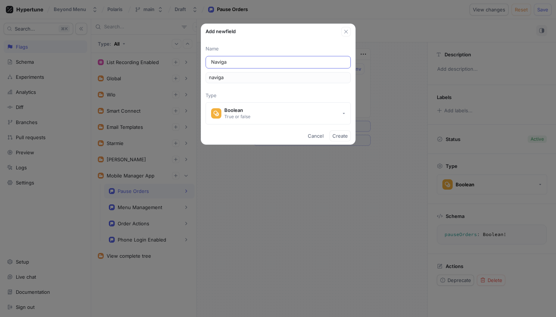
type input "navigat"
type input "Navigate"
type input "navigate"
type input "Navigate T"
type input "navigateT"
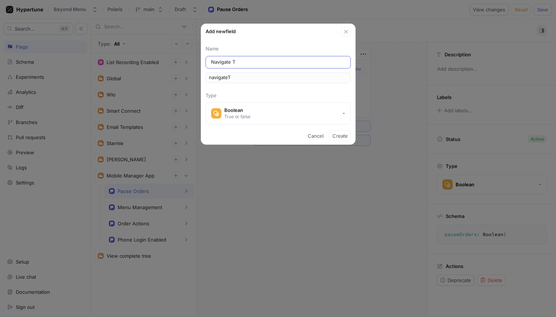
type input "Navigate To"
type input "navigateTo"
type input "Navigate To E"
type input "navigateToE"
type input "Navigate To Ev"
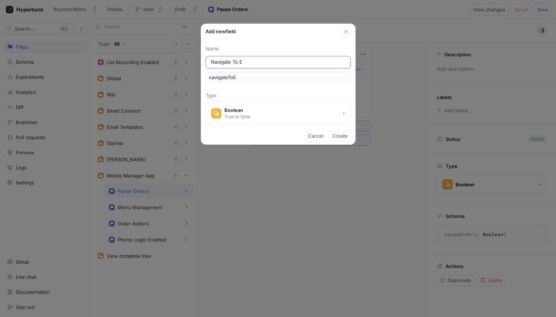
type input "navigateToEv"
type input "Navigate To Eve"
type input "navigateToEve"
type input "Navigate To Even"
type input "navigateToEven"
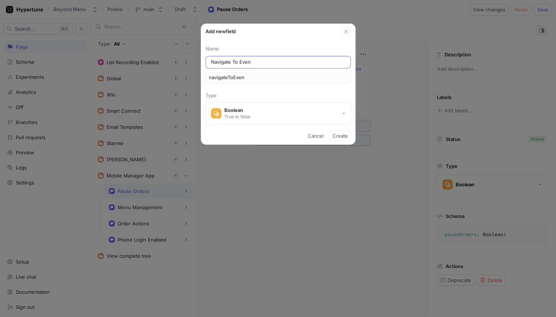
type input "Navigate To Event"
type input "navigateToEvent"
type input "Navigate To Events"
type input "navigateToEvents"
type input "Navigate To Events"
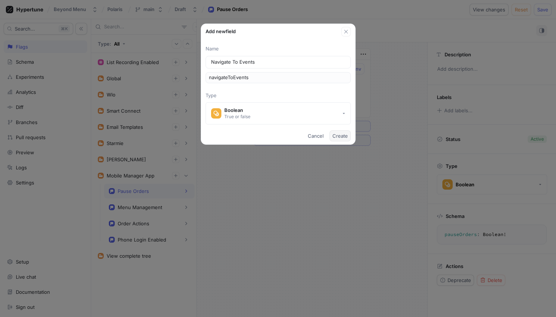
click at [343, 134] on span "Create" at bounding box center [340, 136] width 15 height 4
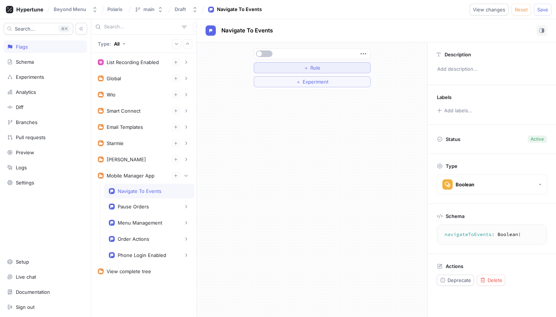
click at [341, 69] on button "＋ Rule" at bounding box center [312, 67] width 117 height 11
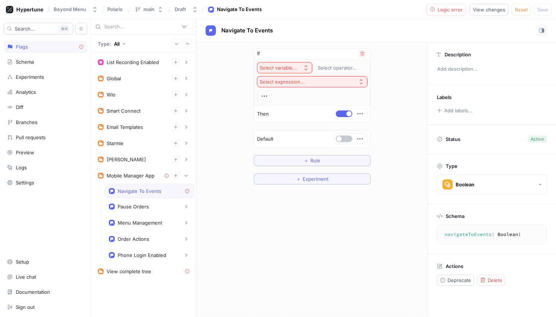
click at [363, 52] on icon "button" at bounding box center [361, 54] width 3 height 4
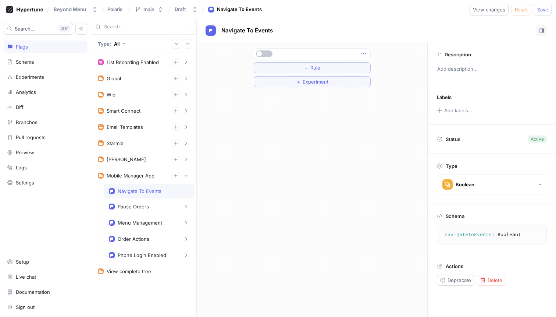
click at [363, 55] on icon "button" at bounding box center [363, 54] width 8 height 8
click at [380, 68] on p "Delete" at bounding box center [377, 67] width 15 height 7
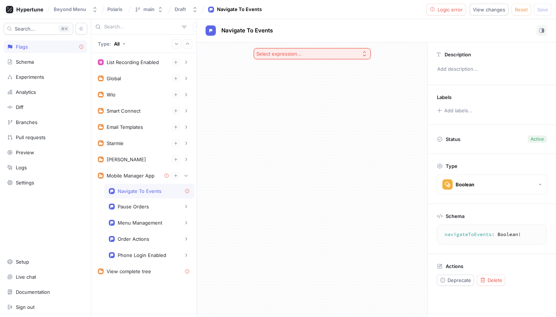
click at [306, 53] on button "Select expression..." at bounding box center [312, 53] width 117 height 11
click at [298, 117] on span "Exhaustive enum switch" at bounding box center [314, 119] width 95 height 6
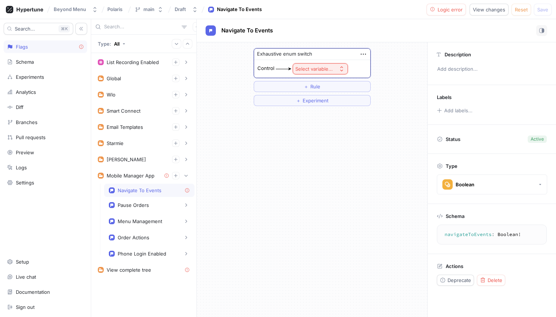
click at [316, 68] on div "Select variable..." at bounding box center [314, 69] width 38 height 6
click at [323, 96] on span "Context > App Env" at bounding box center [341, 95] width 68 height 6
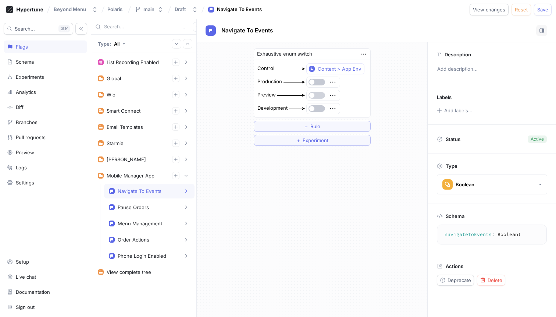
click at [312, 97] on span "button" at bounding box center [311, 95] width 5 height 5
click at [312, 107] on span "button" at bounding box center [311, 108] width 5 height 5
click at [544, 11] on span "Save" at bounding box center [542, 9] width 11 height 4
click at [33, 136] on div "Pull requests" at bounding box center [31, 137] width 30 height 6
click at [152, 203] on div "Pause Orders" at bounding box center [149, 207] width 90 height 15
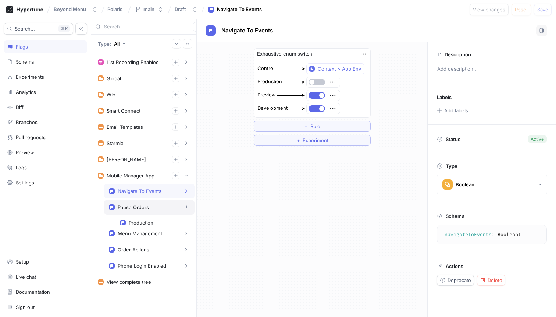
type textarea "pauseOrders: Boolean!"
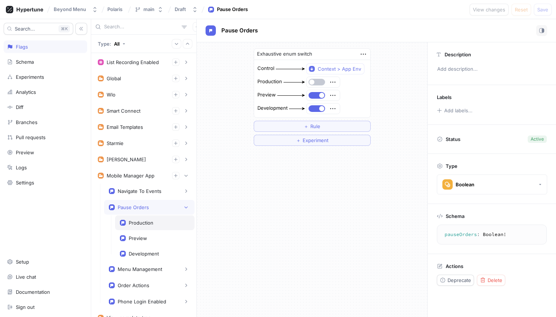
click at [150, 225] on div "Production" at bounding box center [141, 223] width 25 height 6
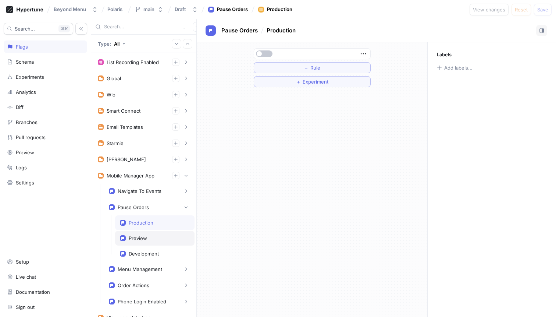
click at [153, 239] on div "Preview" at bounding box center [155, 238] width 70 height 6
click at [151, 267] on div "Menu Management" at bounding box center [140, 269] width 45 height 6
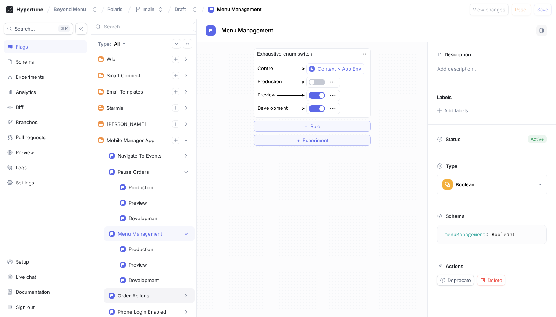
scroll to position [77, 0]
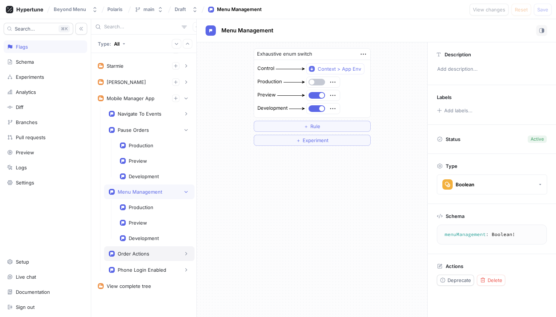
click at [143, 253] on div "Order Actions" at bounding box center [134, 253] width 32 height 6
type textarea "orderActions: Boolean!"
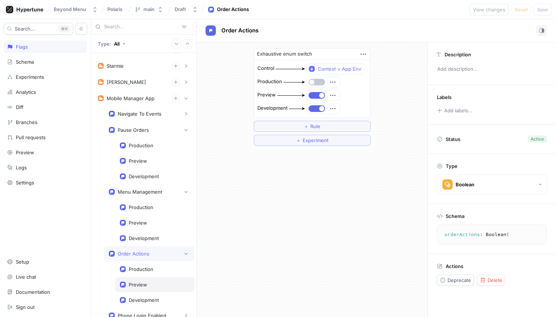
click at [144, 280] on div "Preview" at bounding box center [154, 284] width 79 height 15
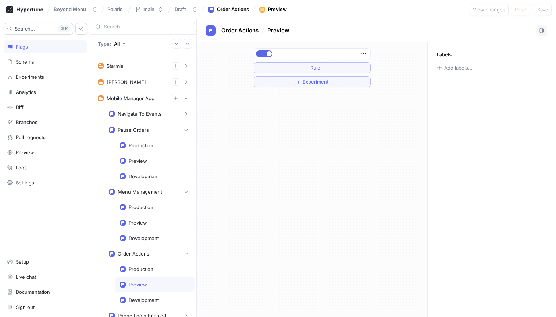
click at [144, 288] on div "Preview" at bounding box center [154, 284] width 79 height 15
click at [146, 266] on div "Production" at bounding box center [141, 269] width 25 height 6
click at [145, 255] on div "Order Actions" at bounding box center [134, 253] width 32 height 6
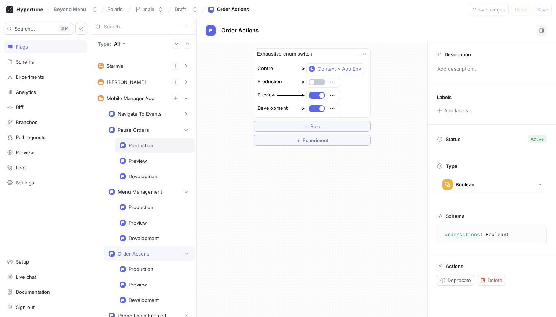
click at [146, 148] on div "Production" at bounding box center [154, 145] width 79 height 15
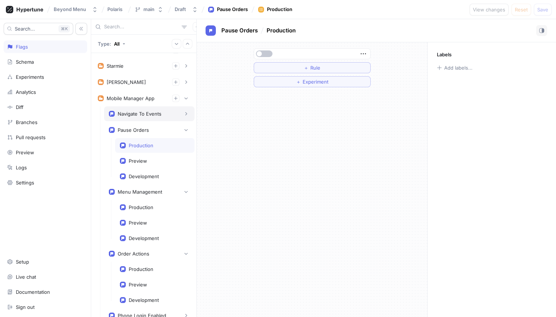
click at [145, 116] on div "Navigate To Events" at bounding box center [140, 114] width 44 height 6
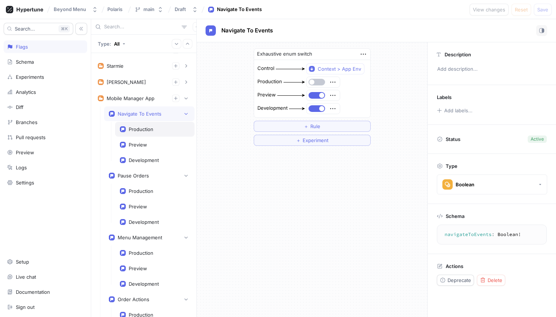
click at [150, 131] on div "Production" at bounding box center [141, 129] width 25 height 6
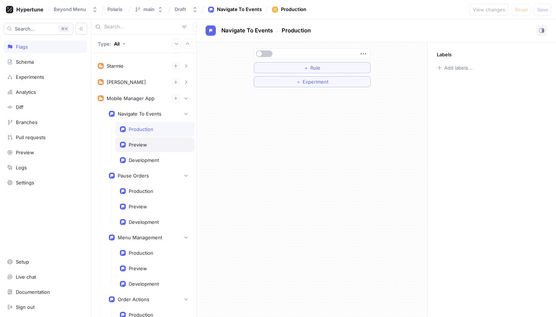
click at [147, 143] on div "Preview" at bounding box center [155, 145] width 70 height 6
click at [145, 150] on div "Preview" at bounding box center [154, 144] width 79 height 15
click at [146, 157] on div "Development" at bounding box center [144, 160] width 30 height 6
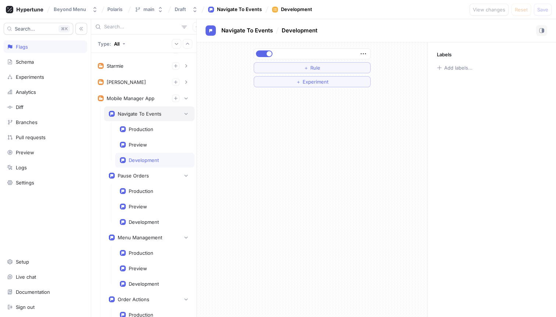
click at [141, 107] on div "Navigate To Events" at bounding box center [149, 113] width 90 height 15
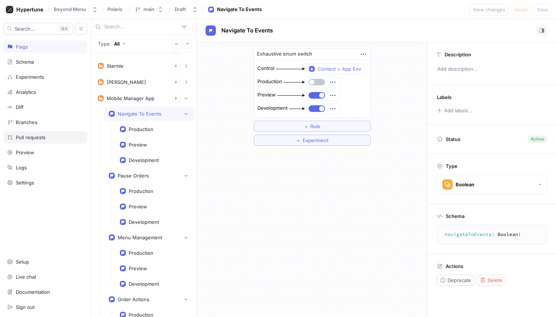
click at [33, 126] on div "Branches" at bounding box center [45, 122] width 83 height 13
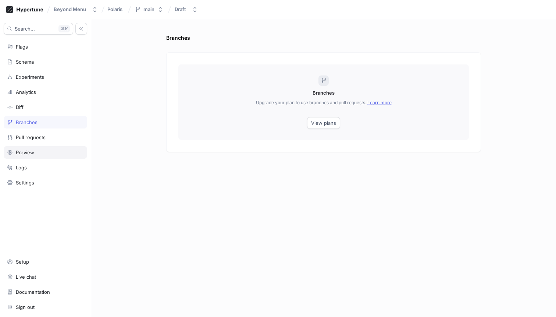
click at [29, 152] on div "Preview" at bounding box center [25, 152] width 18 height 6
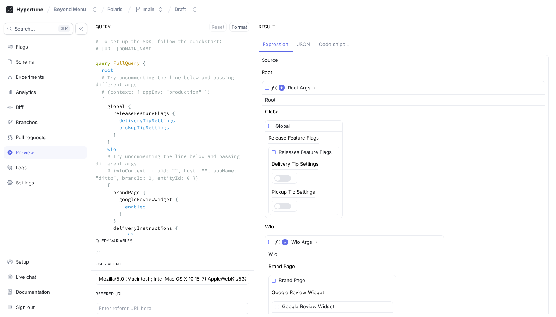
drag, startPoint x: 132, startPoint y: 118, endPoint x: 95, endPoint y: 104, distance: 38.9
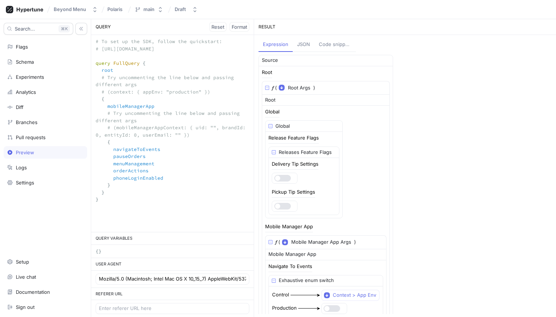
click at [134, 89] on textarea "# To set up the SDK, follow the quickstart: # https://docs.hypertune.com/quicks…" at bounding box center [172, 124] width 163 height 178
click at [106, 92] on textarea "# To set up the SDK, follow the quickstart: # https://docs.hypertune.com/quicks…" at bounding box center [172, 124] width 163 height 178
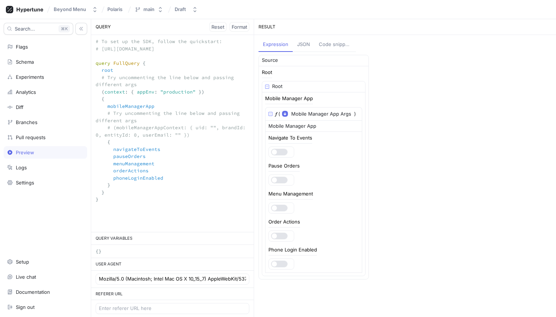
click at [187, 93] on textarea "# To set up the SDK, follow the quickstart: # https://docs.hypertune.com/quicks…" at bounding box center [172, 124] width 163 height 178
click at [111, 127] on textarea "# To set up the SDK, follow the quickstart: # https://docs.hypertune.com/quicks…" at bounding box center [172, 124] width 163 height 178
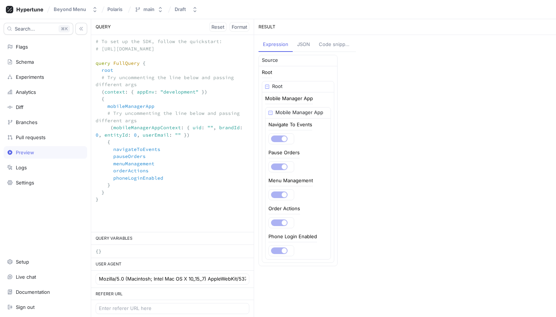
click at [145, 90] on textarea "# To set up the SDK, follow the quickstart: # https://docs.hypertune.com/quicks…" at bounding box center [172, 124] width 163 height 178
click at [174, 93] on textarea "# To set up the SDK, follow the quickstart: # https://docs.hypertune.com/quicks…" at bounding box center [172, 124] width 163 height 178
click at [115, 90] on textarea "# To set up the SDK, follow the quickstart: # https://docs.hypertune.com/quicks…" at bounding box center [172, 124] width 163 height 178
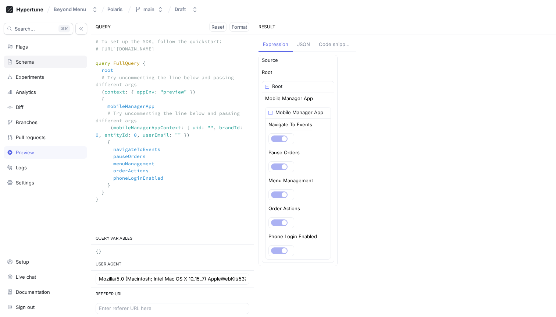
drag, startPoint x: 100, startPoint y: 205, endPoint x: 83, endPoint y: 63, distance: 143.0
click at [83, 63] on div "Search... K Flags Schema Experiments Analytics Diff Branches Pull requests Prev…" at bounding box center [278, 168] width 556 height 298
click at [143, 94] on textarea "# To set up the SDK, follow the quickstart: # https://docs.hypertune.com/quicks…" at bounding box center [172, 124] width 163 height 178
type textarea "# To set up the SDK, follow the quickstart: # https://docs.hypertune.com/quicks…"
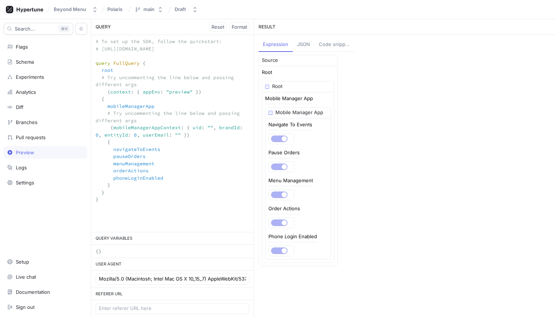
click at [334, 45] on div "Code snippets" at bounding box center [335, 44] width 33 height 7
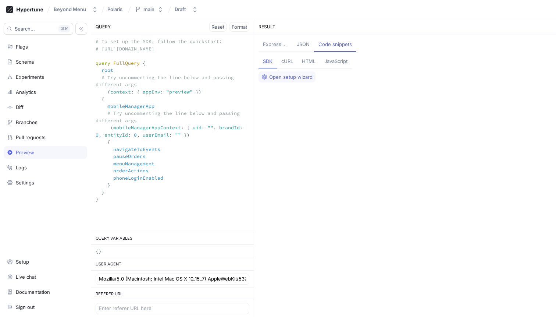
click at [287, 63] on div "cURL" at bounding box center [287, 61] width 12 height 7
drag, startPoint x: 367, startPoint y: 123, endPoint x: 249, endPoint y: 60, distance: 133.1
click at [249, 60] on div "QUERY Reset Format # To set up the SDK, follow the quickstart: # https://docs.h…" at bounding box center [323, 168] width 465 height 298
